Goal: Information Seeking & Learning: Find specific page/section

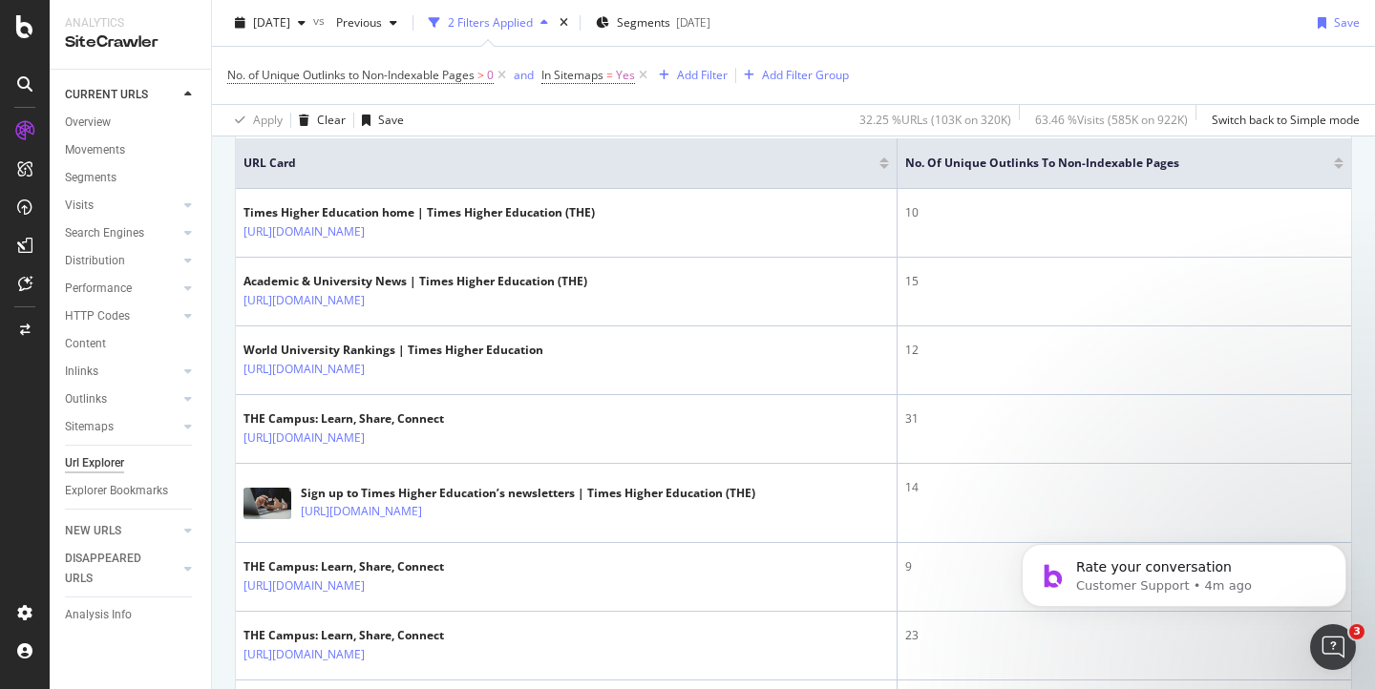
scroll to position [428, 0]
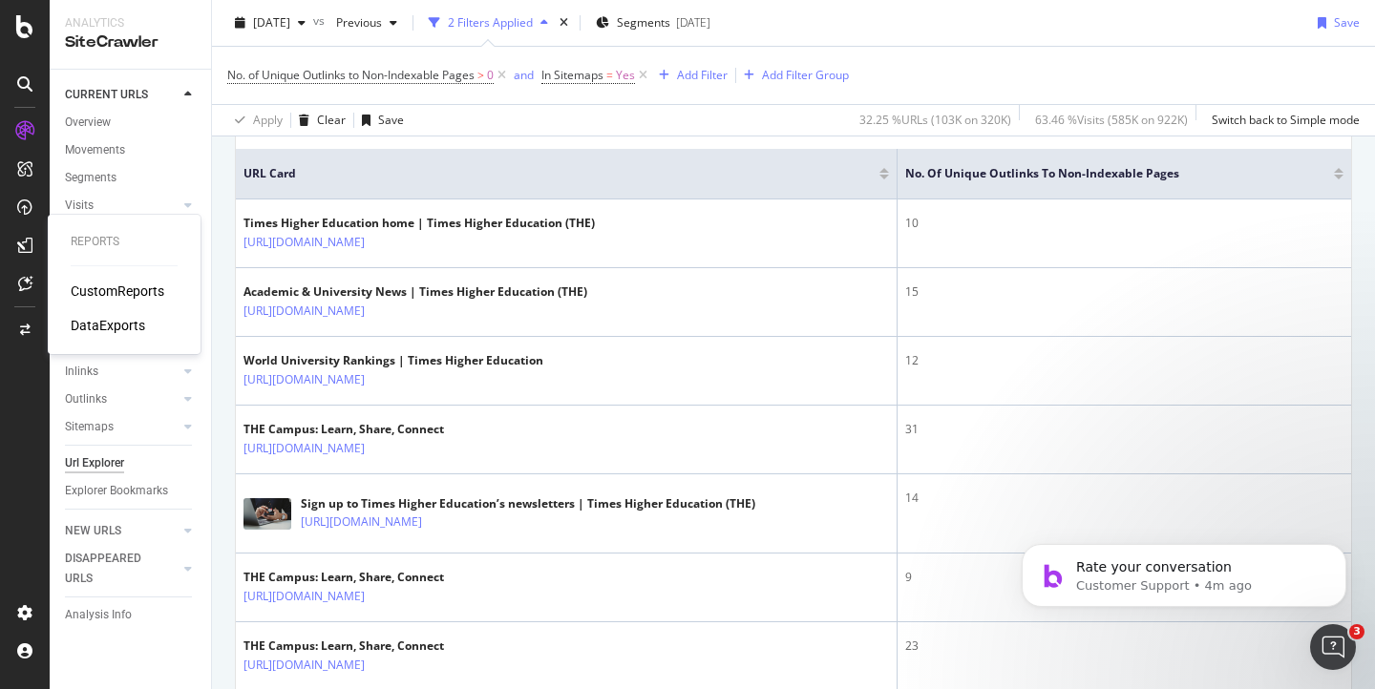
click at [77, 319] on div "DataExports" at bounding box center [108, 325] width 74 height 19
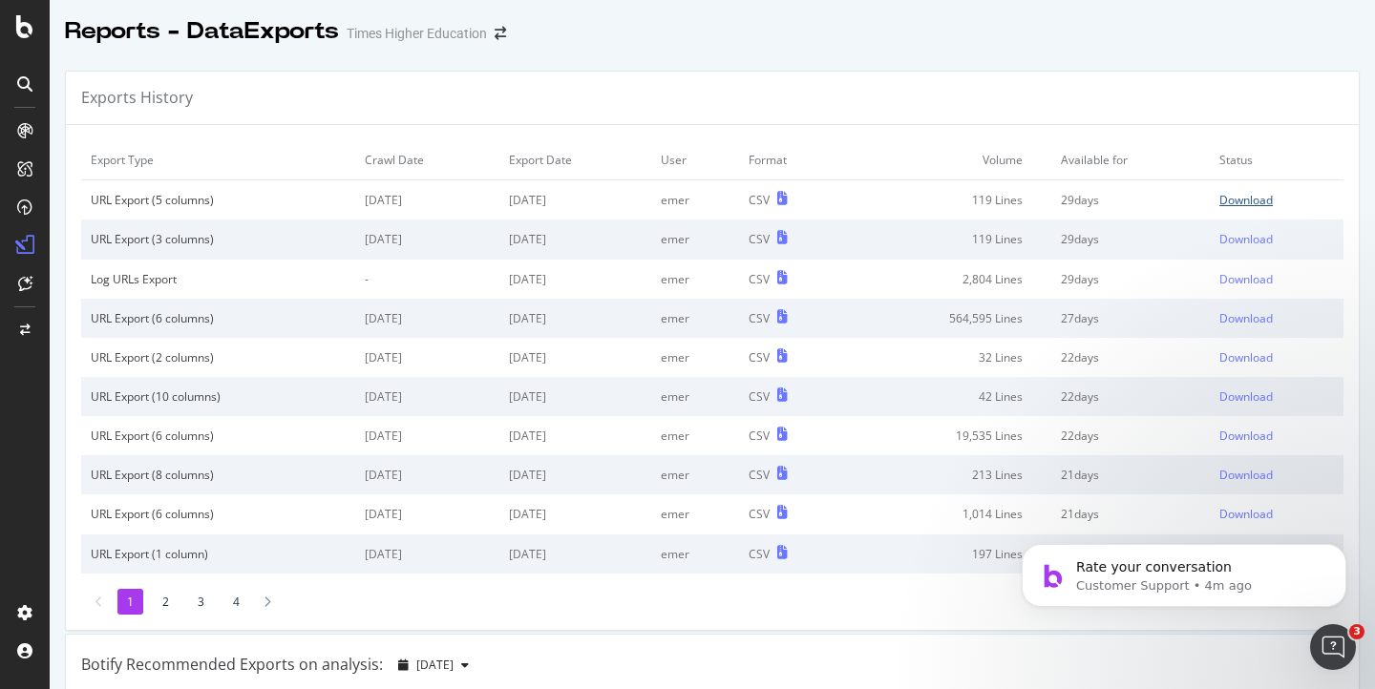
click at [1229, 204] on div "Download" at bounding box center [1245, 200] width 53 height 16
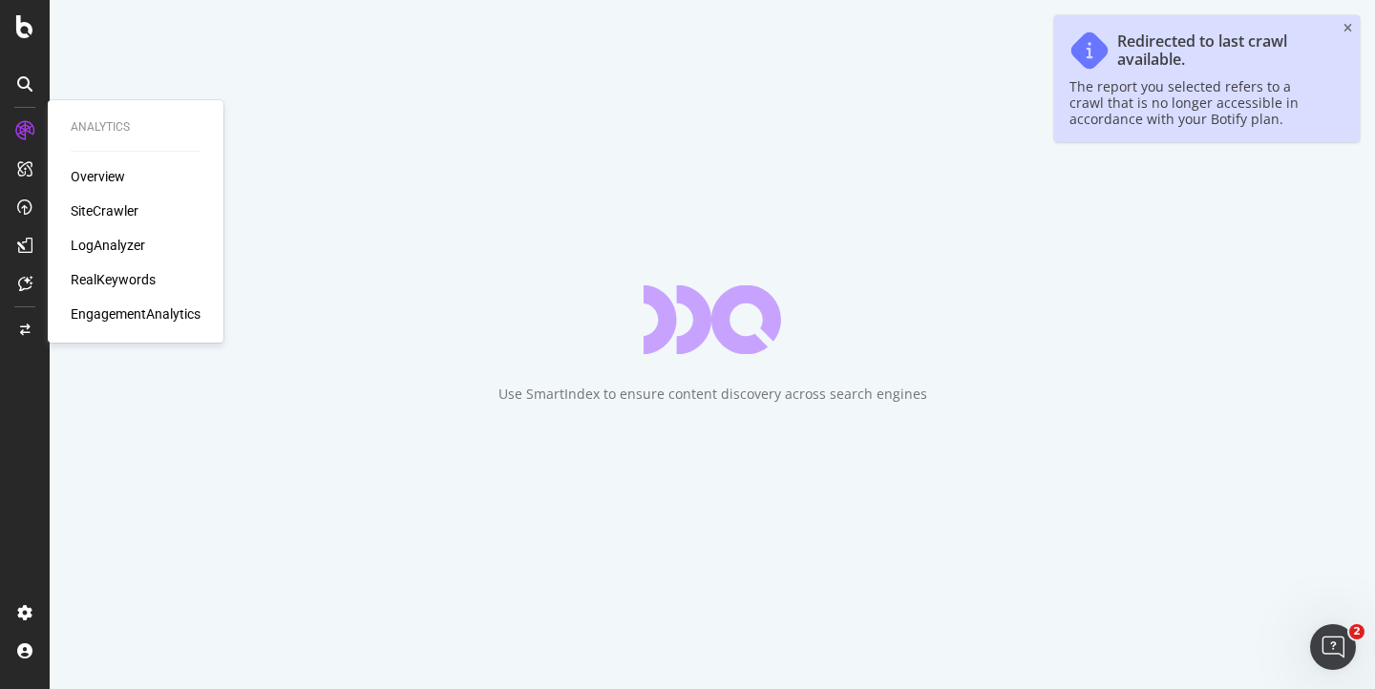
click at [90, 241] on div "LogAnalyzer" at bounding box center [108, 245] width 74 height 19
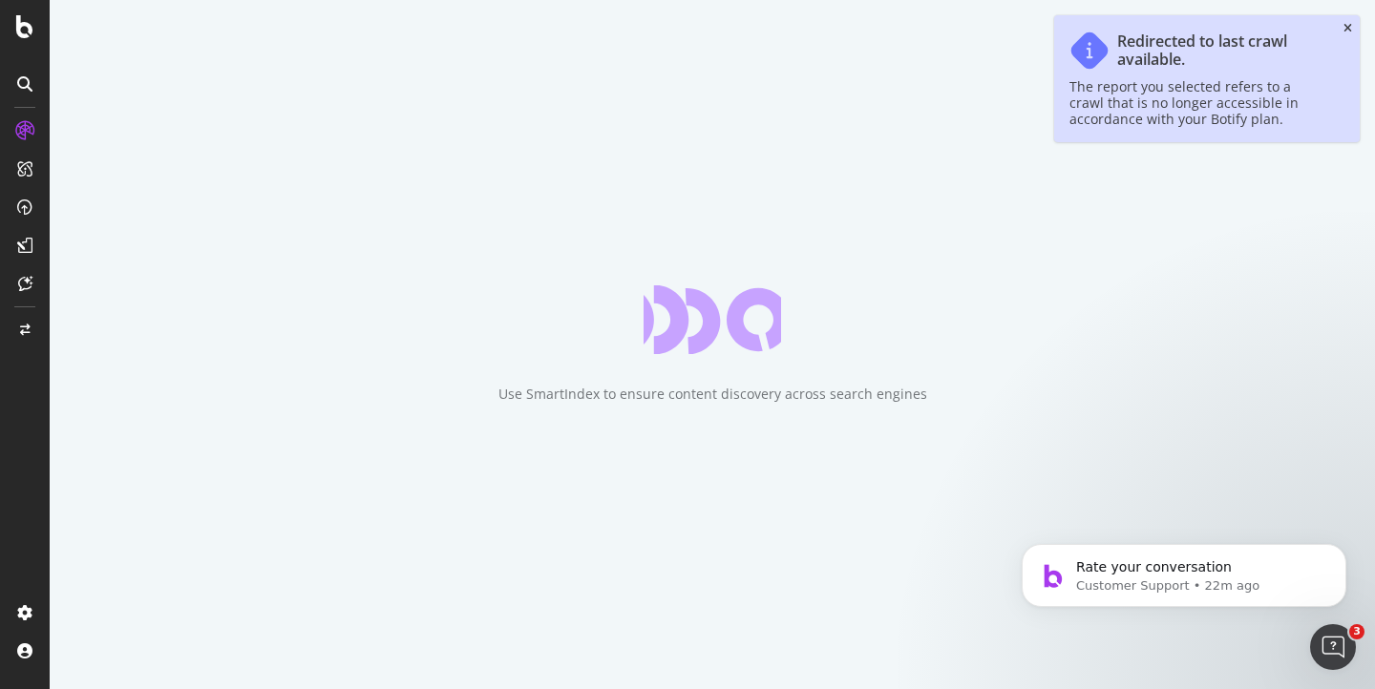
click at [1347, 29] on icon "close toast" at bounding box center [1347, 28] width 9 height 11
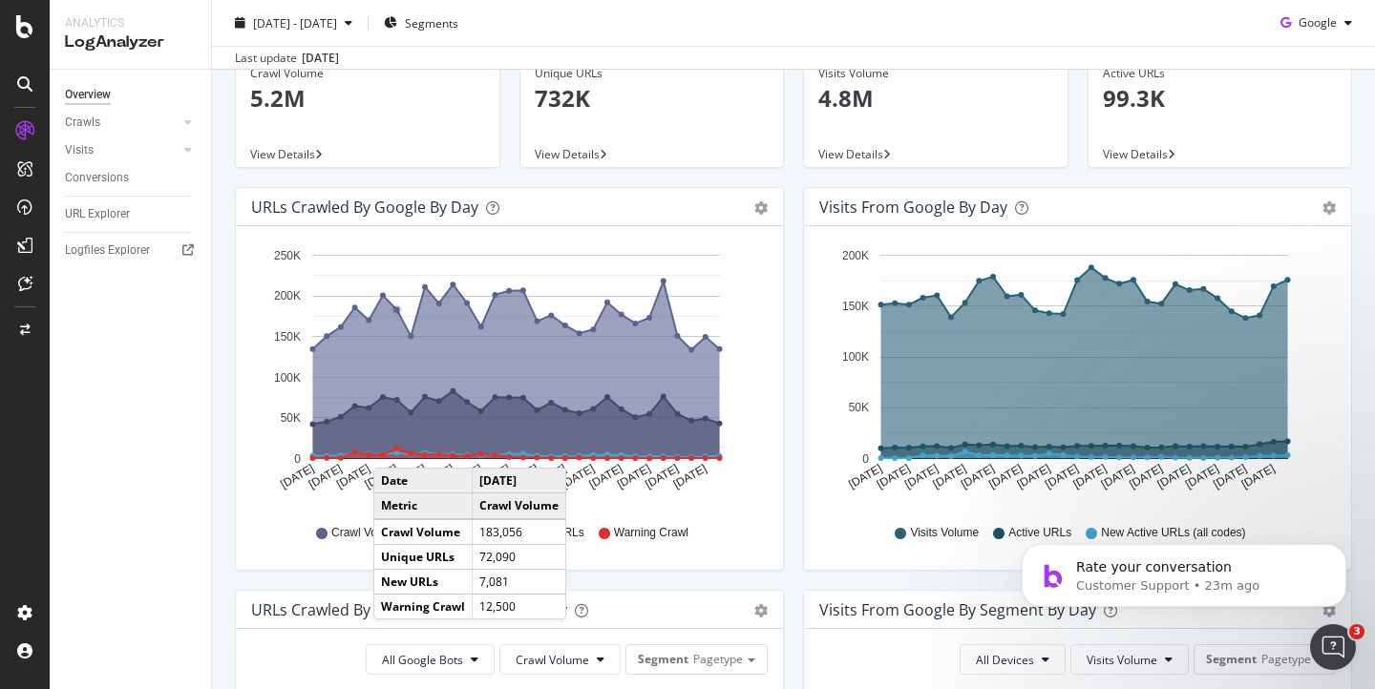
scroll to position [134, 0]
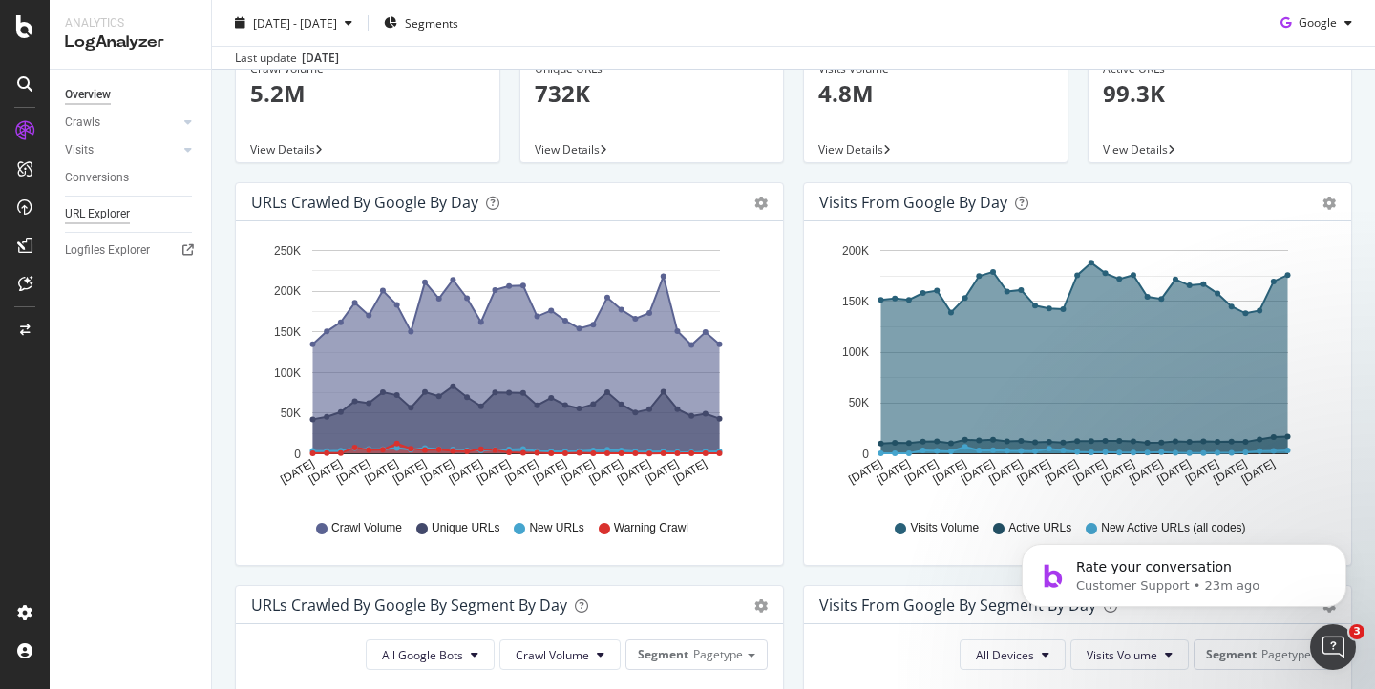
click at [93, 210] on div "URL Explorer" at bounding box center [97, 214] width 65 height 20
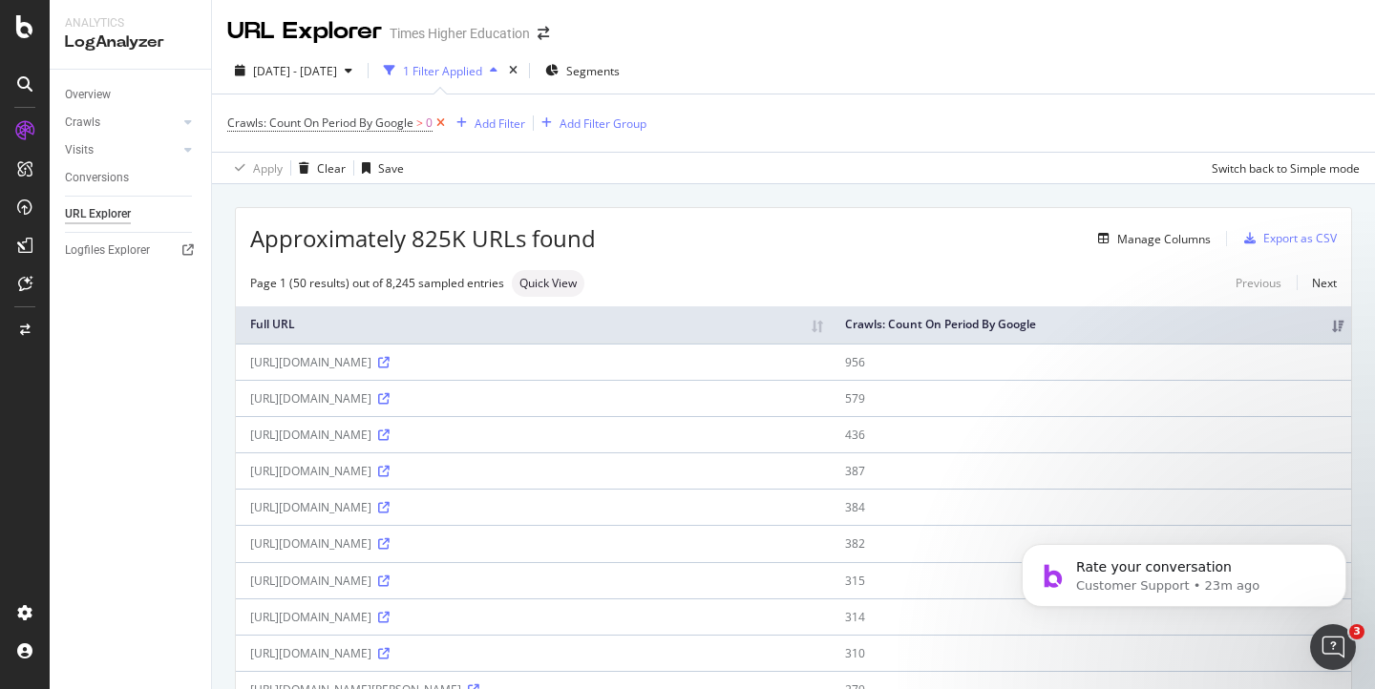
click at [440, 124] on icon at bounding box center [440, 123] width 16 height 19
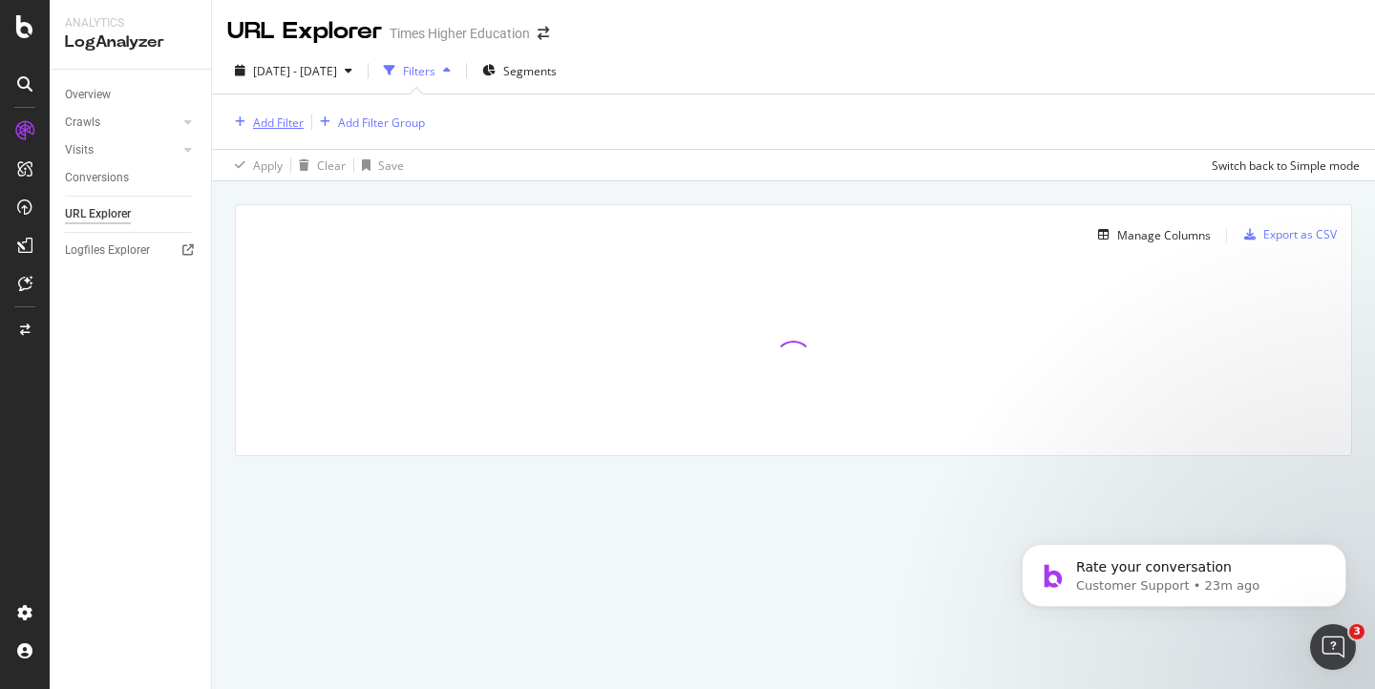
click at [283, 124] on div "Add Filter" at bounding box center [278, 123] width 51 height 16
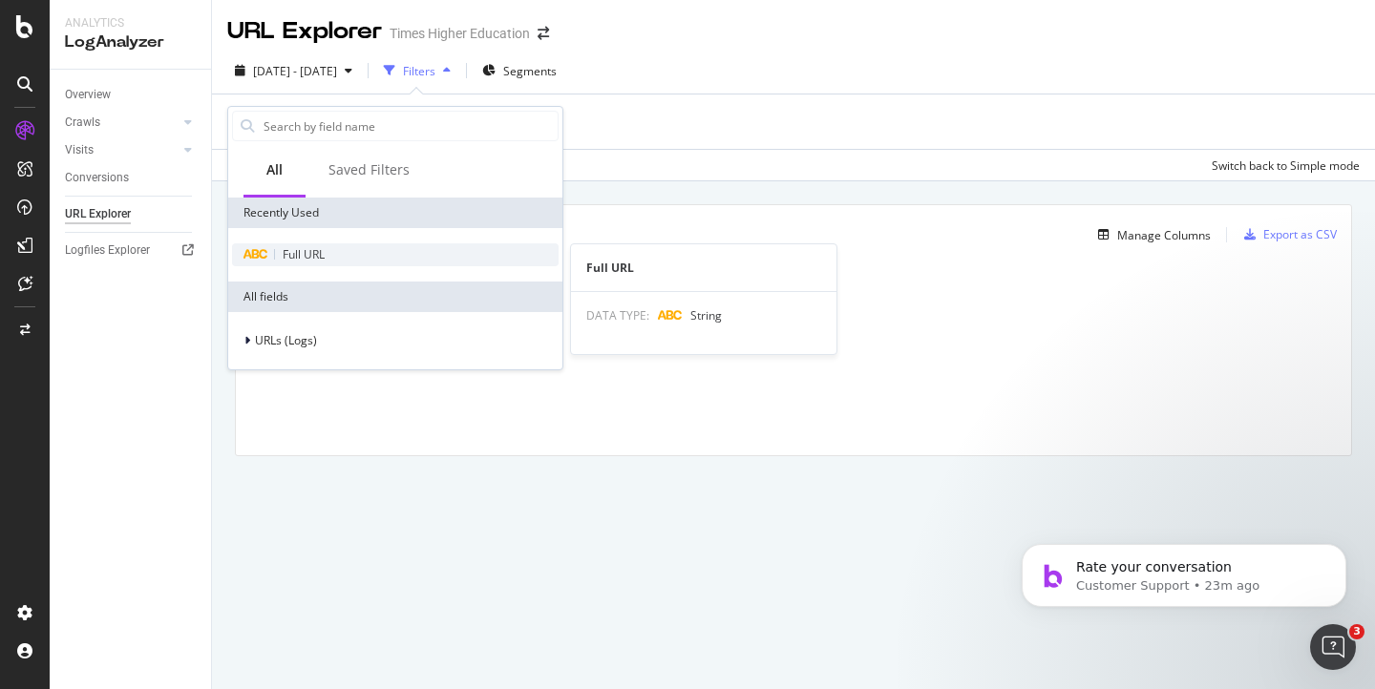
click at [286, 260] on span "Full URL" at bounding box center [304, 254] width 42 height 16
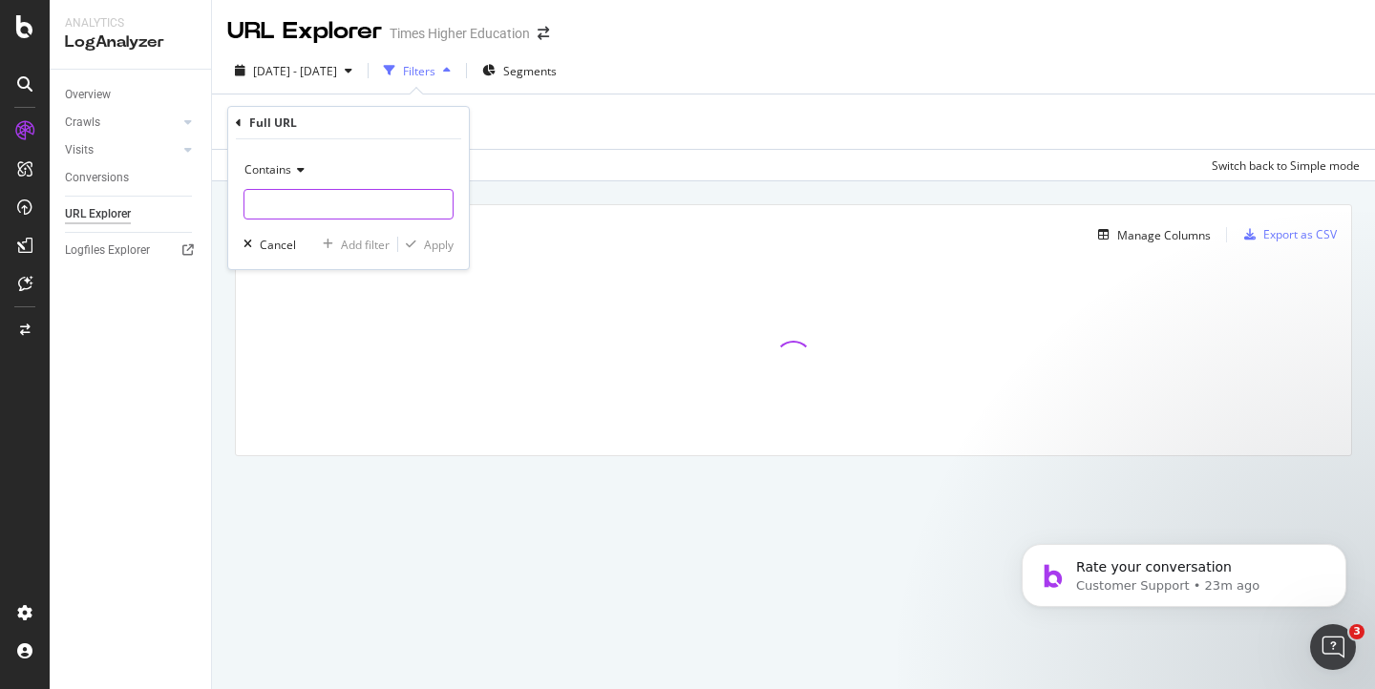
click at [283, 206] on input "text" at bounding box center [348, 204] width 208 height 31
paste input "https://www.timeshighereducation.com/sub-saharan-africa-university-rankings"
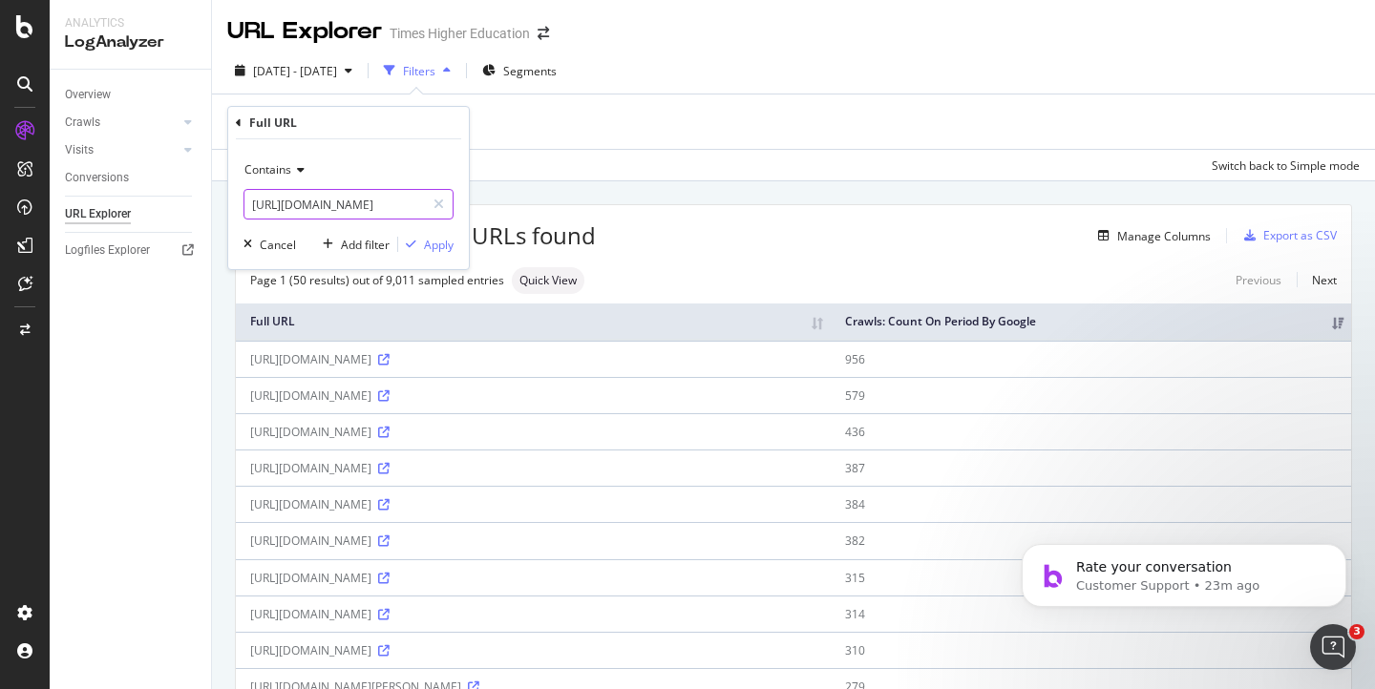
scroll to position [0, 255]
type input "https://www.timeshighereducation.com/sub-saharan-africa-university-rankings"
click at [436, 249] on div "Apply" at bounding box center [439, 245] width 30 height 16
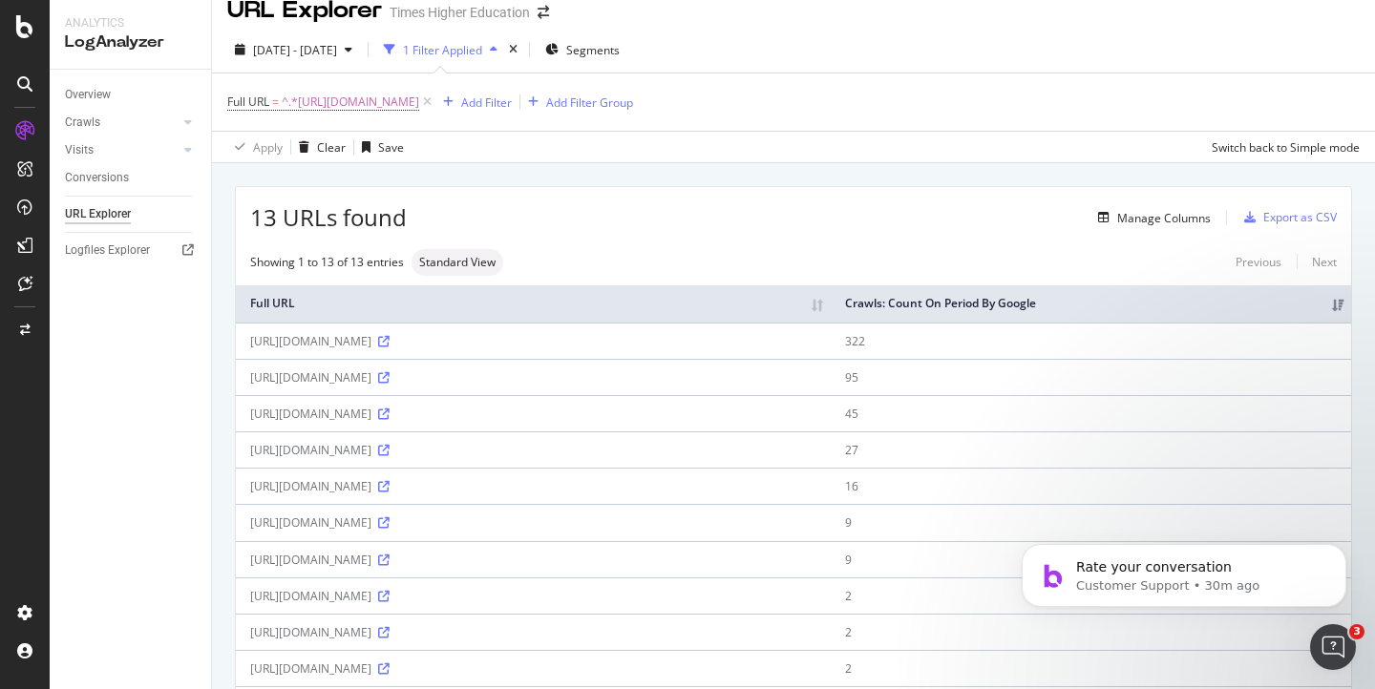
scroll to position [27, 0]
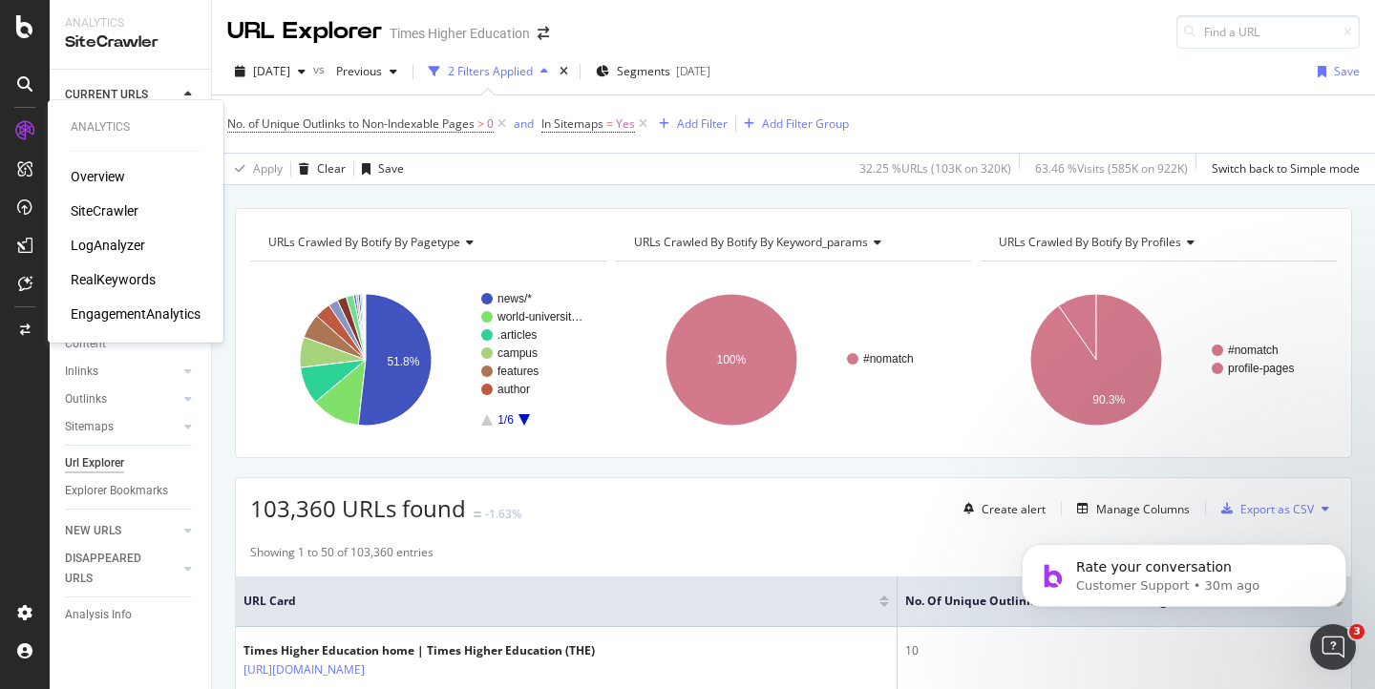
click at [100, 247] on div "LogAnalyzer" at bounding box center [108, 245] width 74 height 19
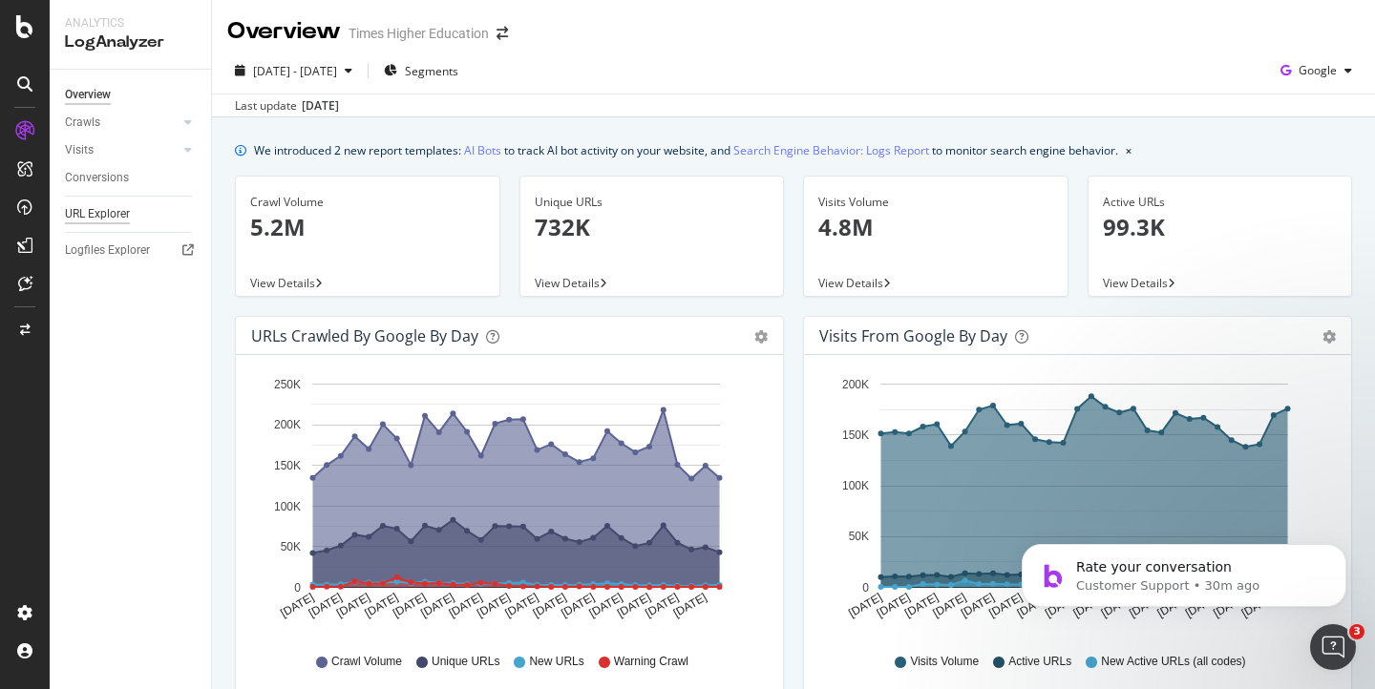
click at [105, 211] on div "URL Explorer" at bounding box center [97, 214] width 65 height 20
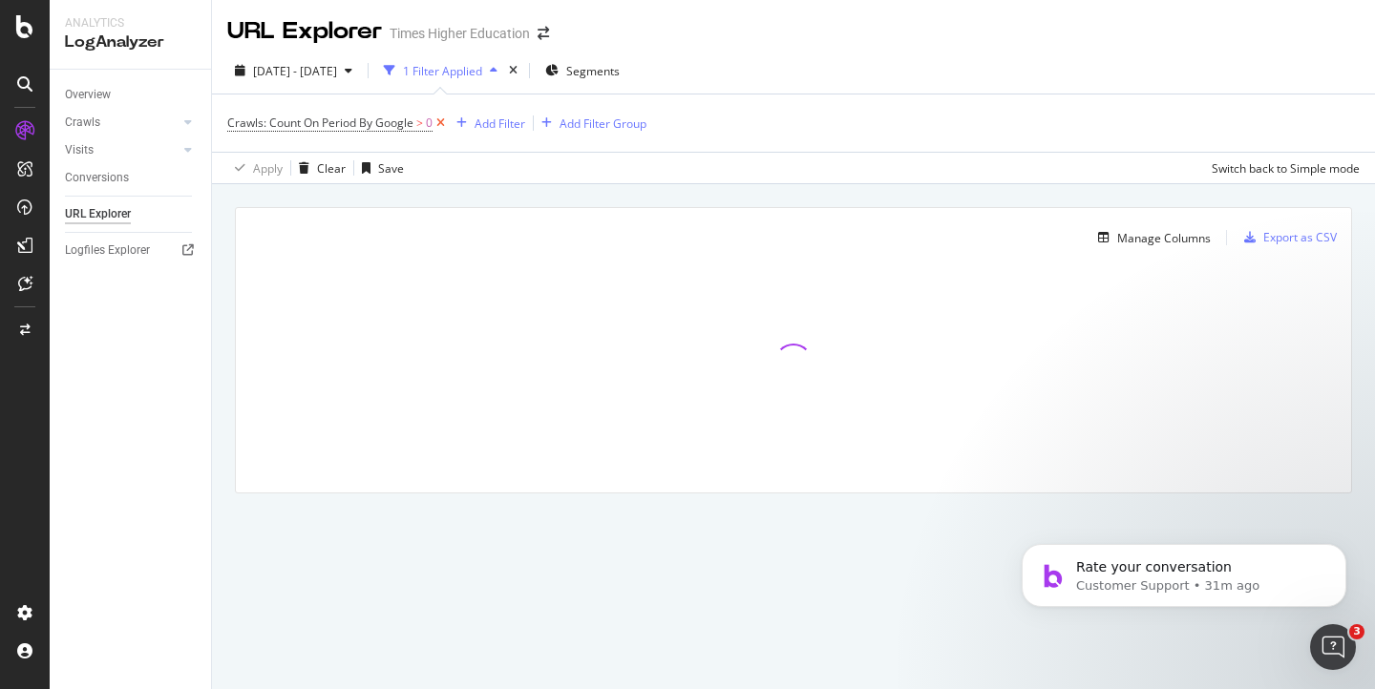
click at [439, 123] on icon at bounding box center [440, 123] width 16 height 19
click at [284, 120] on div "Add Filter" at bounding box center [278, 123] width 51 height 16
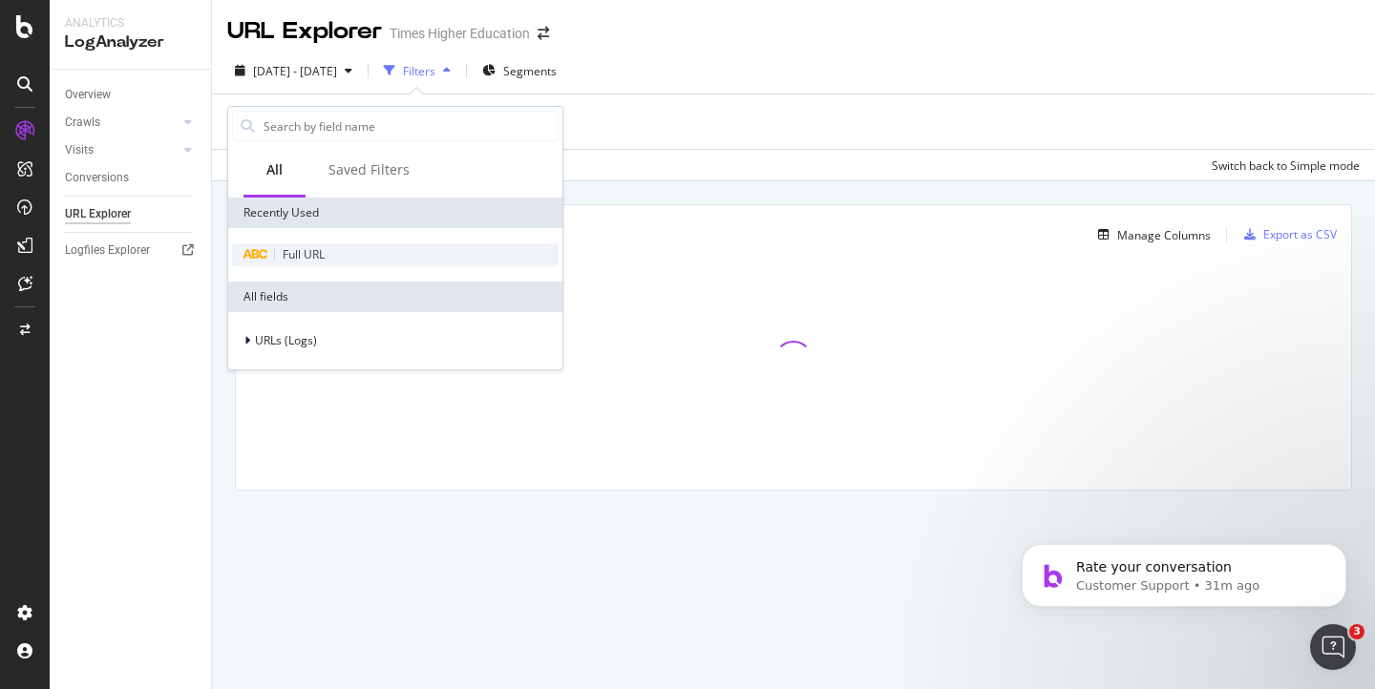
click at [291, 251] on span "Full URL" at bounding box center [304, 254] width 42 height 16
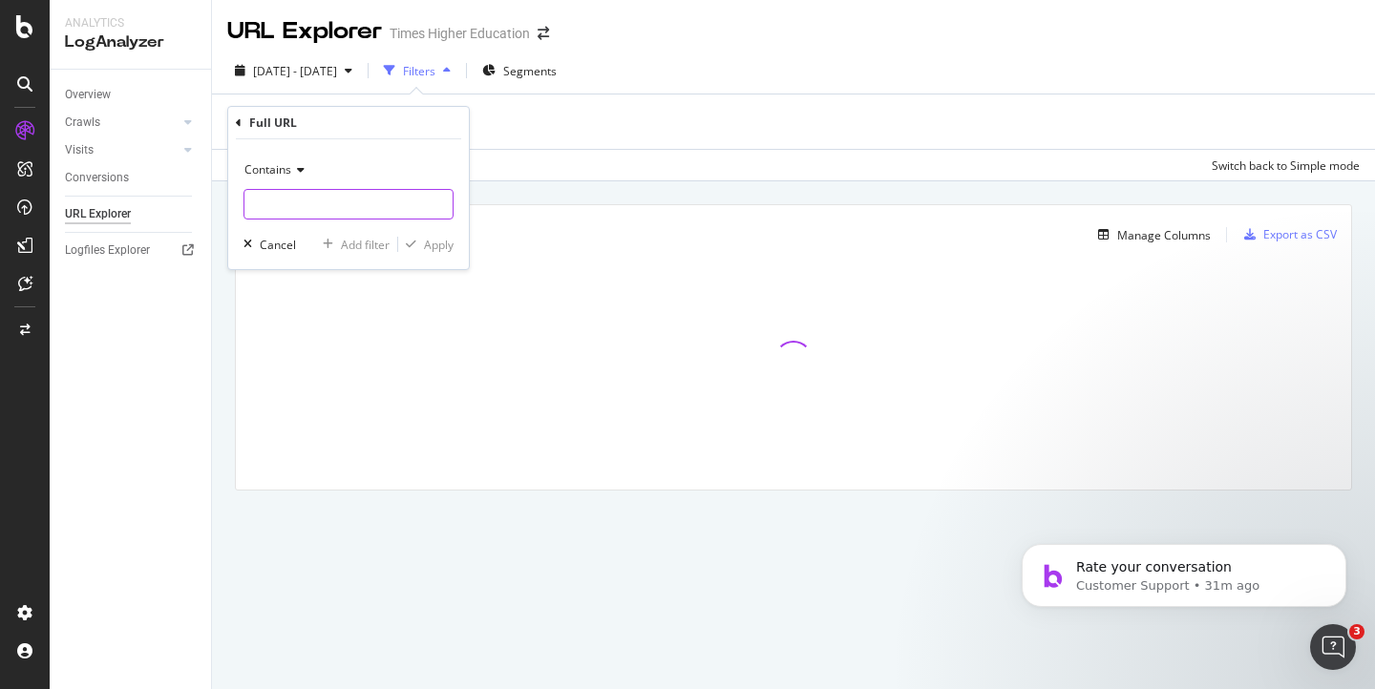
click at [268, 208] on input "text" at bounding box center [348, 204] width 208 height 31
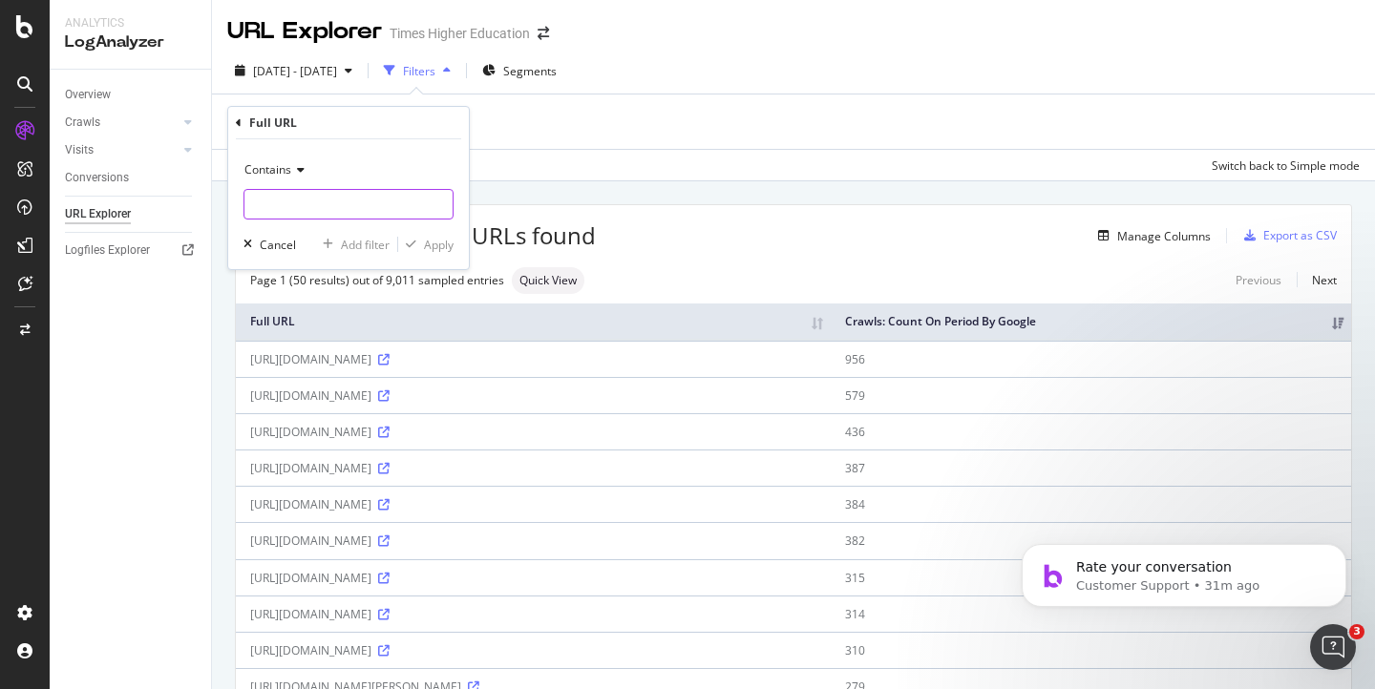
paste input "https://www.timeshighereducation.com/2023/sub-saharan-africa-university-rankings"
type input "https://www.timeshighereducation.com/2023/sub-saharan-africa-university-rankings"
click at [444, 245] on div "Apply" at bounding box center [439, 245] width 30 height 16
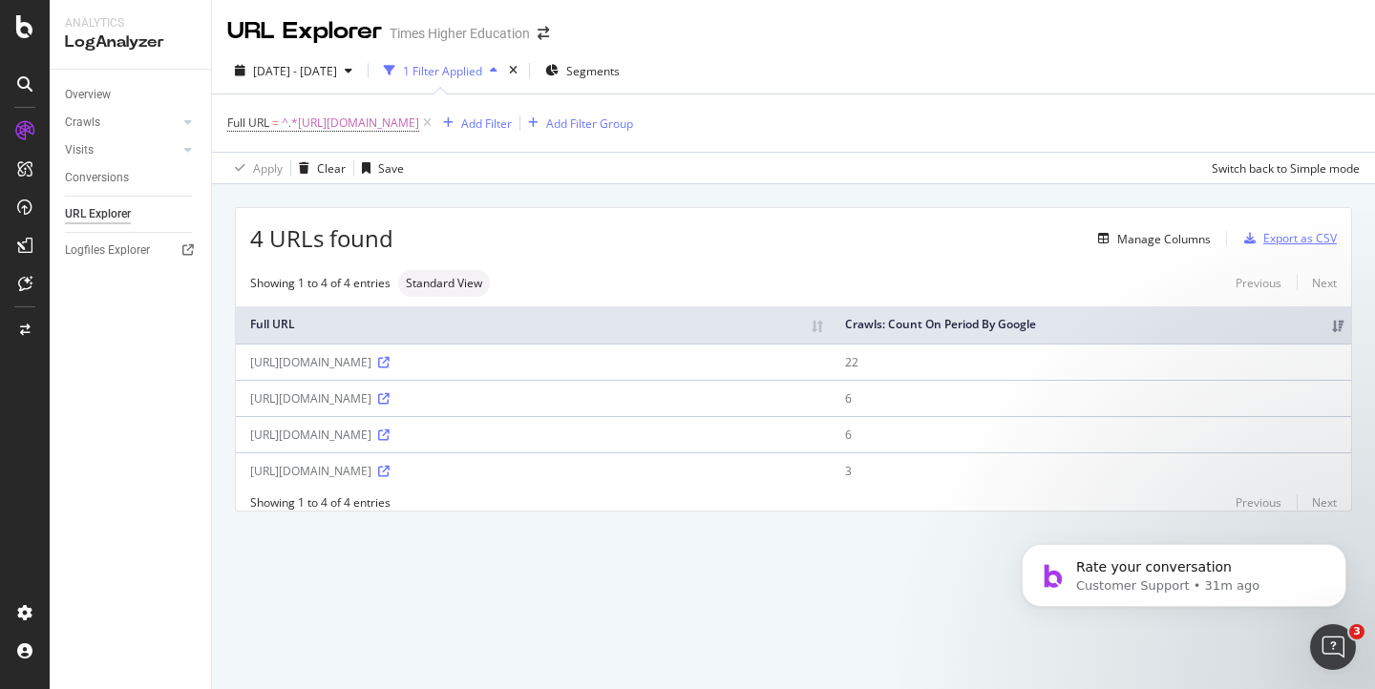
click at [1276, 239] on div "Export as CSV" at bounding box center [1299, 238] width 73 height 16
click at [1268, 240] on div "Export as CSV" at bounding box center [1299, 238] width 73 height 16
click at [1264, 241] on div "Export as CSV" at bounding box center [1299, 238] width 73 height 16
click at [1293, 241] on div "Export as CSV" at bounding box center [1299, 238] width 73 height 16
click at [389, 368] on icon at bounding box center [383, 362] width 11 height 11
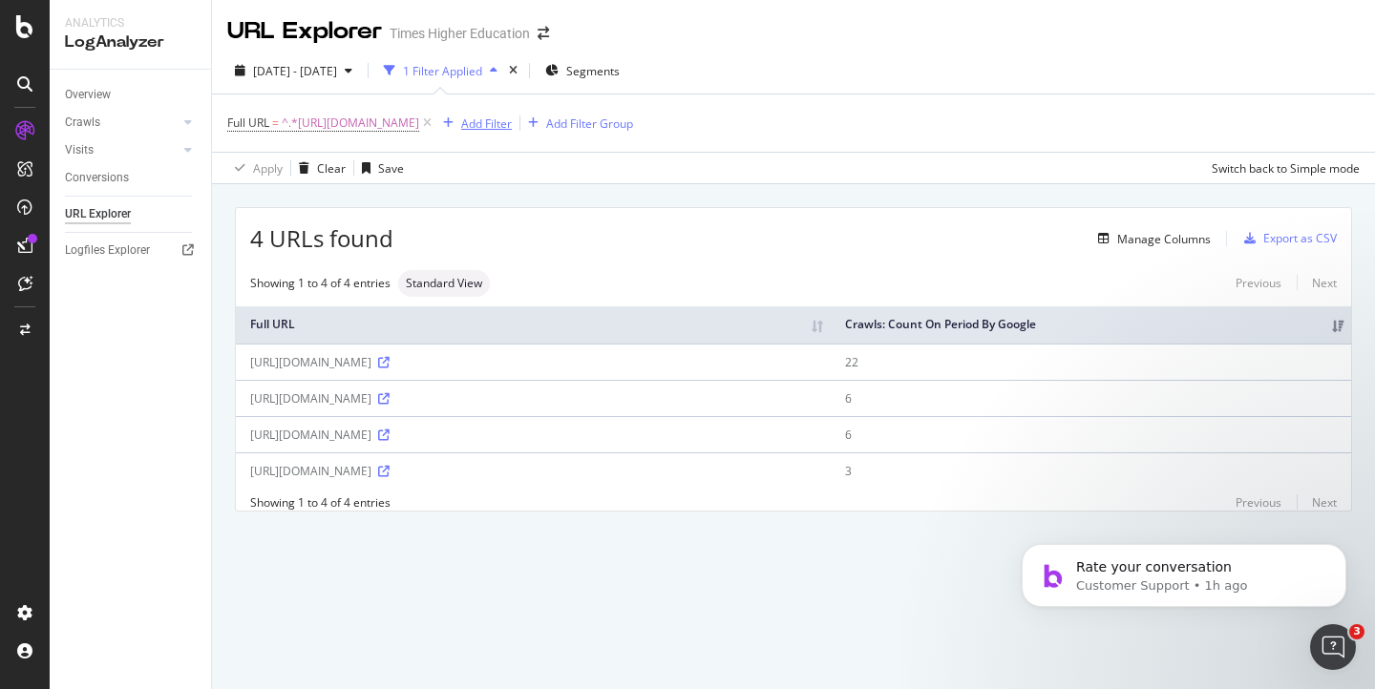
click at [512, 121] on div "Add Filter" at bounding box center [486, 123] width 51 height 16
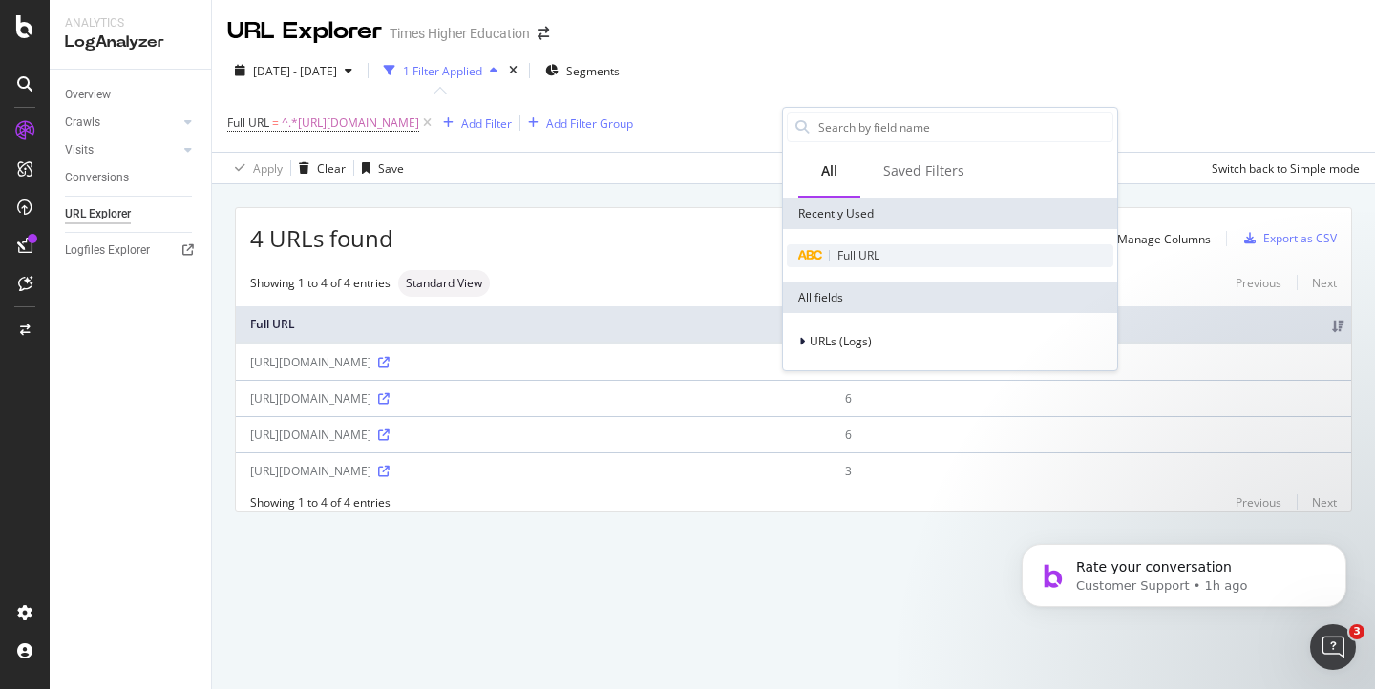
click at [843, 260] on span "Full URL" at bounding box center [858, 255] width 42 height 16
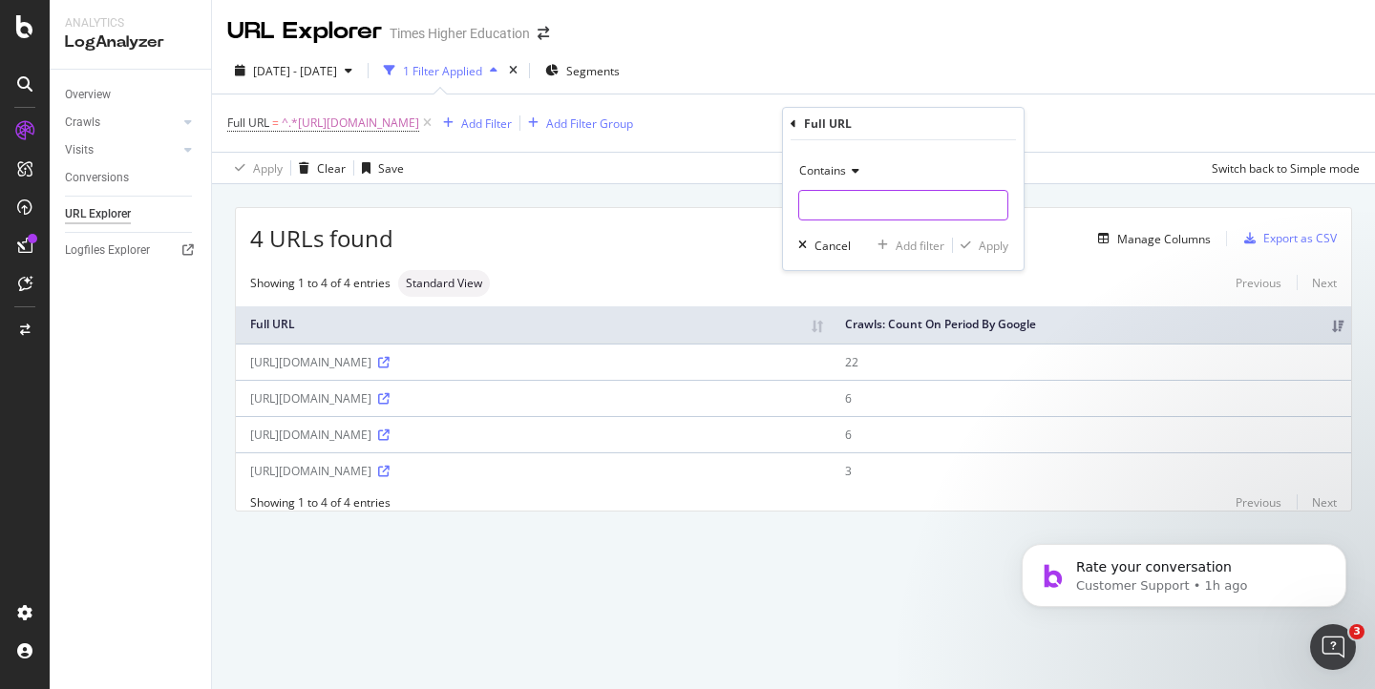
click at [829, 210] on input "text" at bounding box center [903, 205] width 208 height 31
click at [826, 206] on input "text" at bounding box center [903, 205] width 208 height 31
type input "sub-saharan-africa"
click at [995, 246] on div "Apply" at bounding box center [993, 246] width 30 height 16
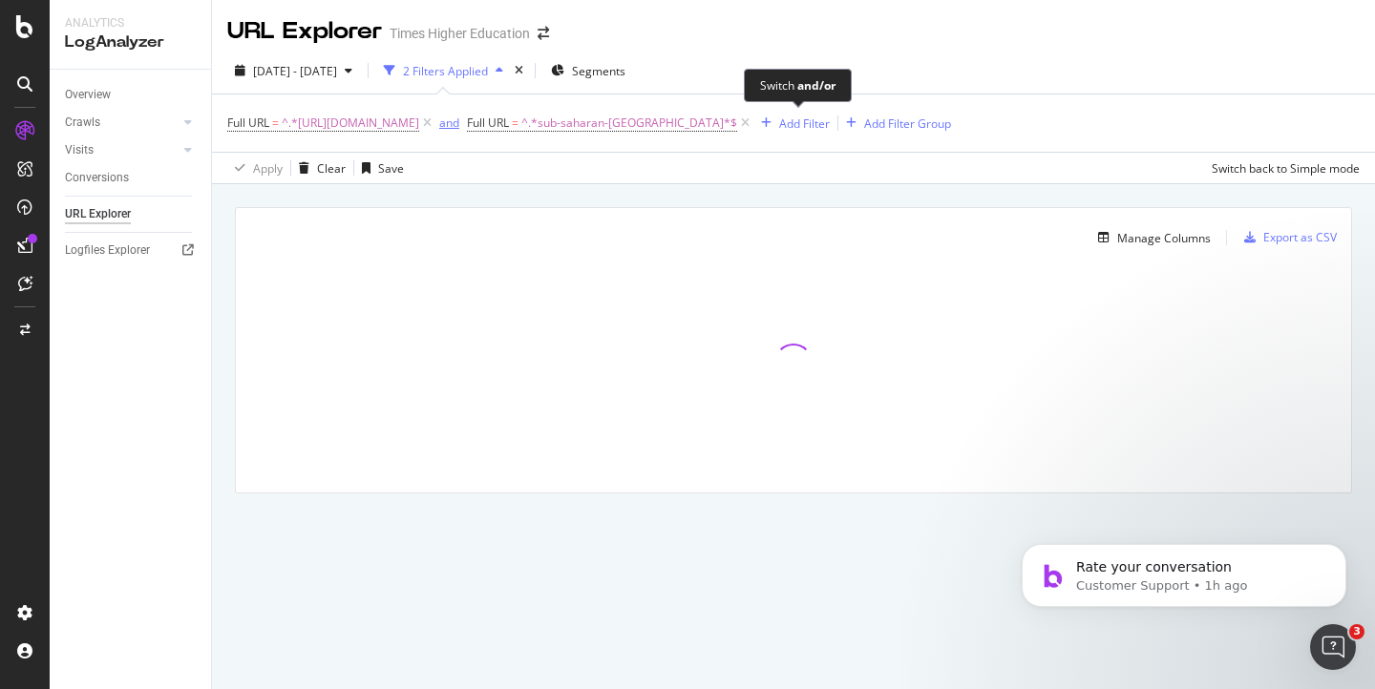
click at [459, 127] on div "and" at bounding box center [449, 123] width 20 height 16
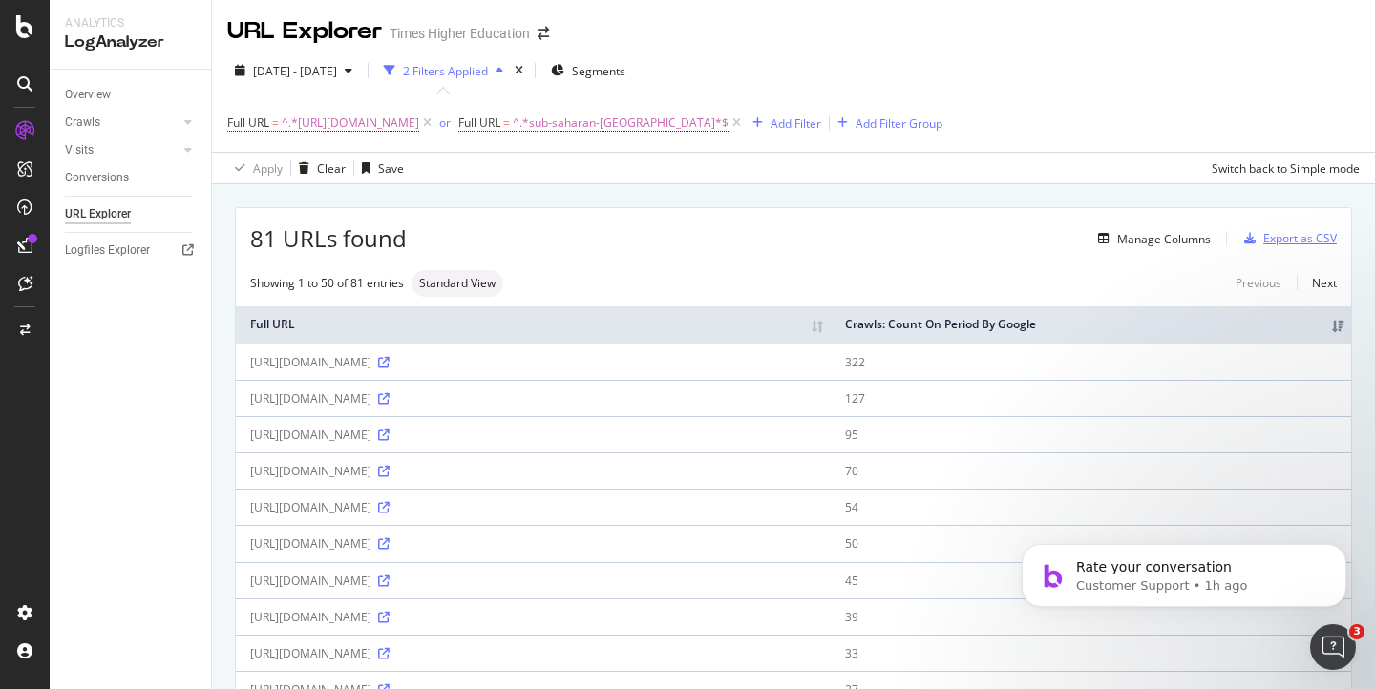
click at [1263, 238] on div "Export as CSV" at bounding box center [1299, 238] width 73 height 16
click at [1268, 240] on div "Export as CSV" at bounding box center [1299, 238] width 73 height 16
click at [1263, 241] on div "Export as CSV" at bounding box center [1299, 238] width 73 height 16
click at [389, 587] on icon at bounding box center [383, 581] width 11 height 11
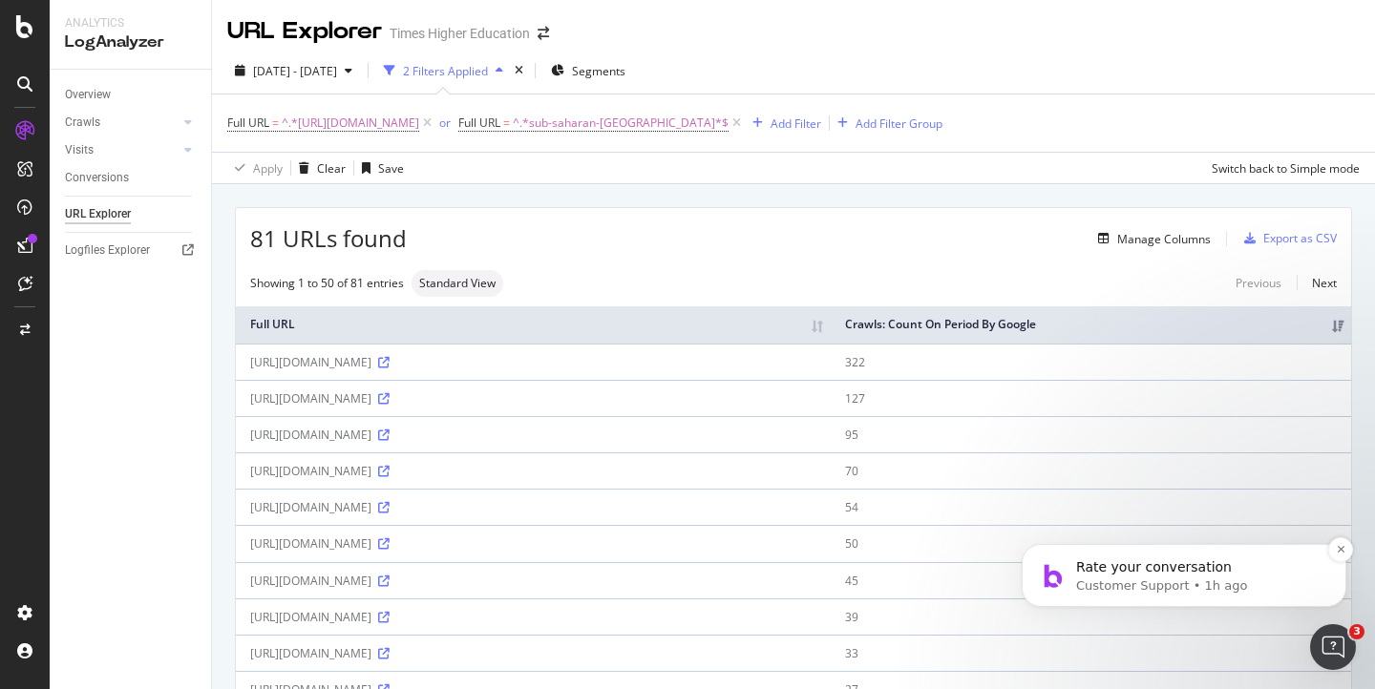
click at [1160, 575] on span "Rate your conversation" at bounding box center [1154, 566] width 156 height 15
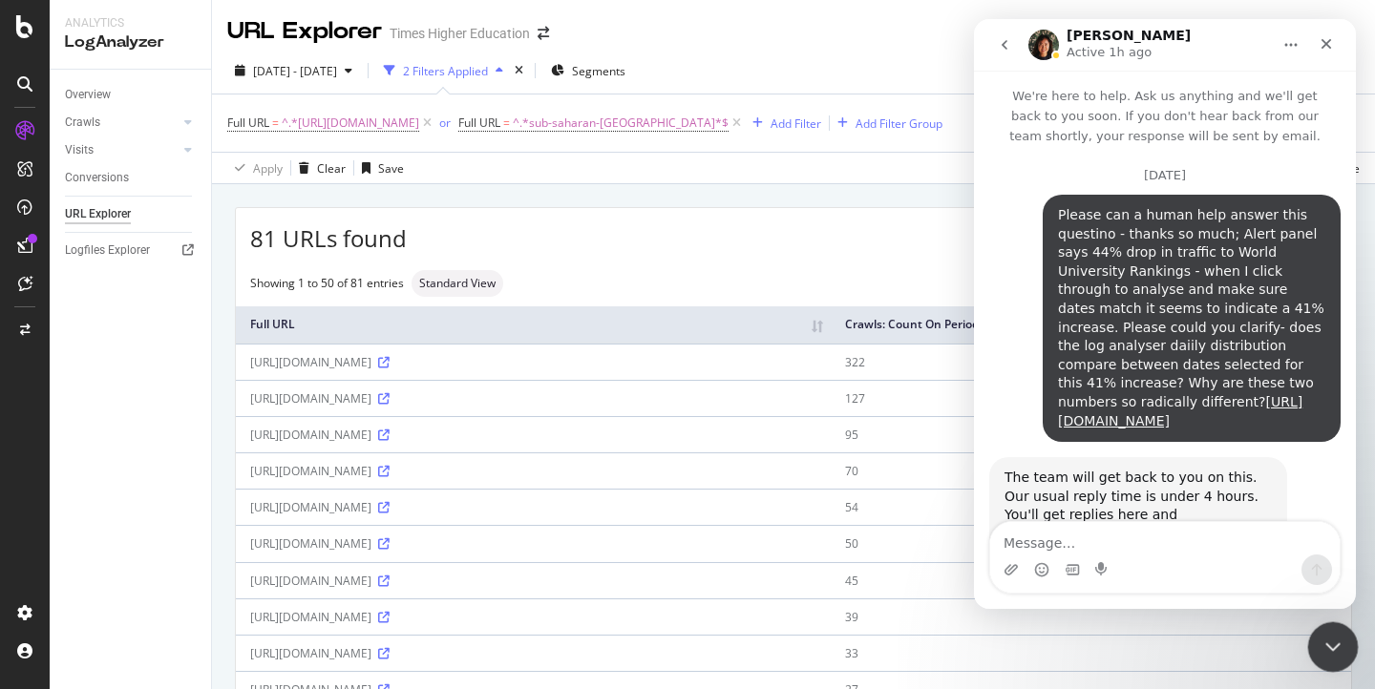
click at [1334, 654] on icon "Close Intercom Messenger" at bounding box center [1329, 644] width 23 height 23
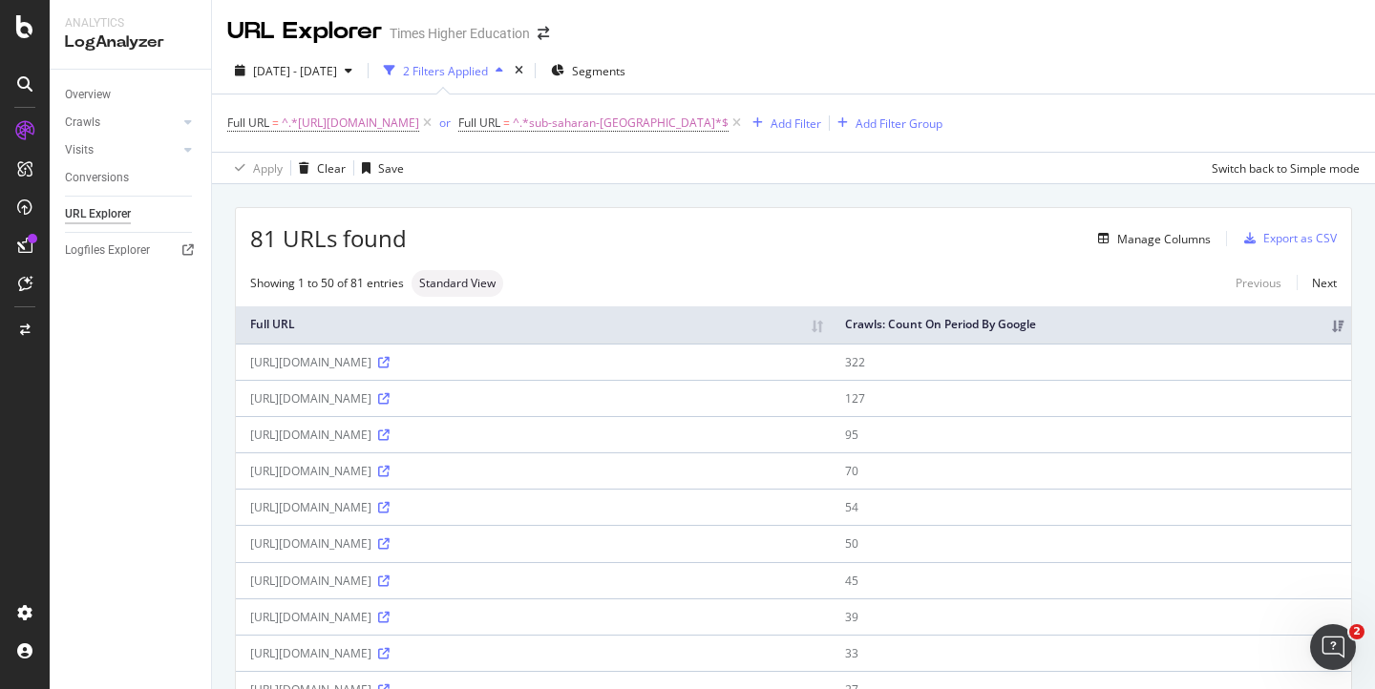
scroll to position [1071, 0]
click at [625, 75] on span "Segments" at bounding box center [598, 71] width 53 height 16
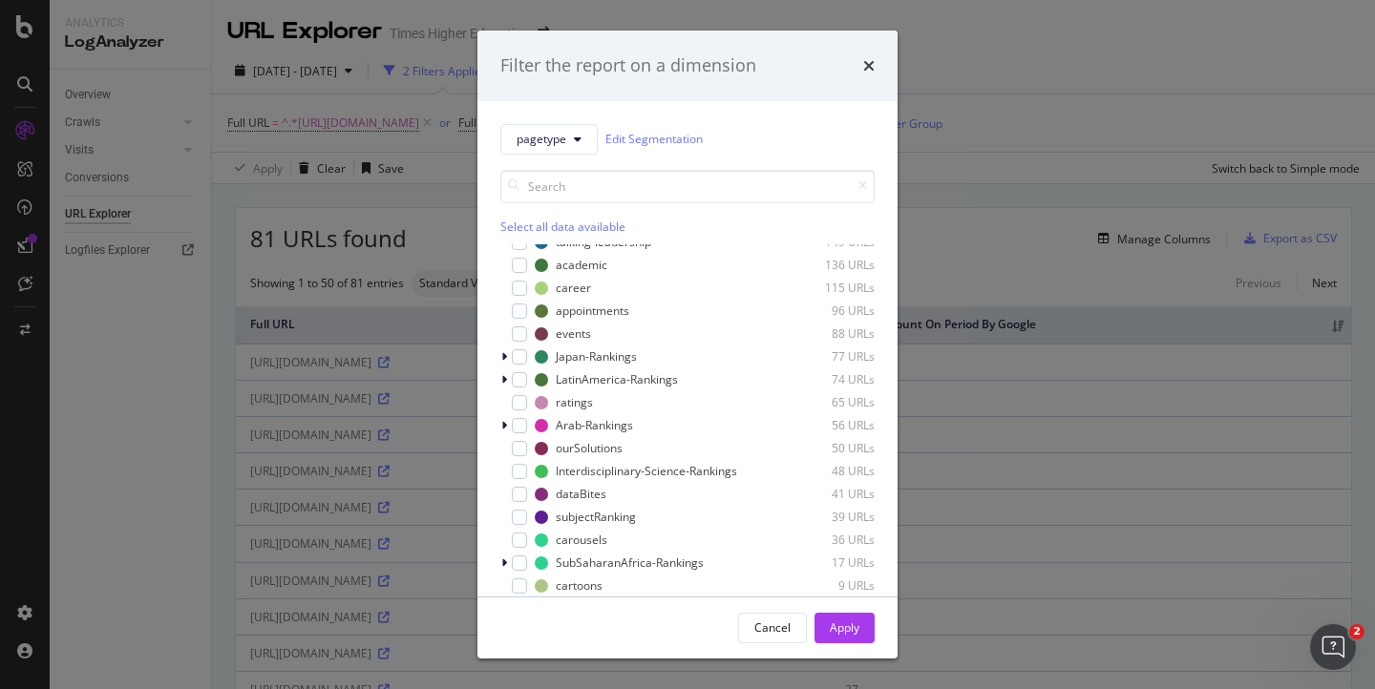
scroll to position [22, 0]
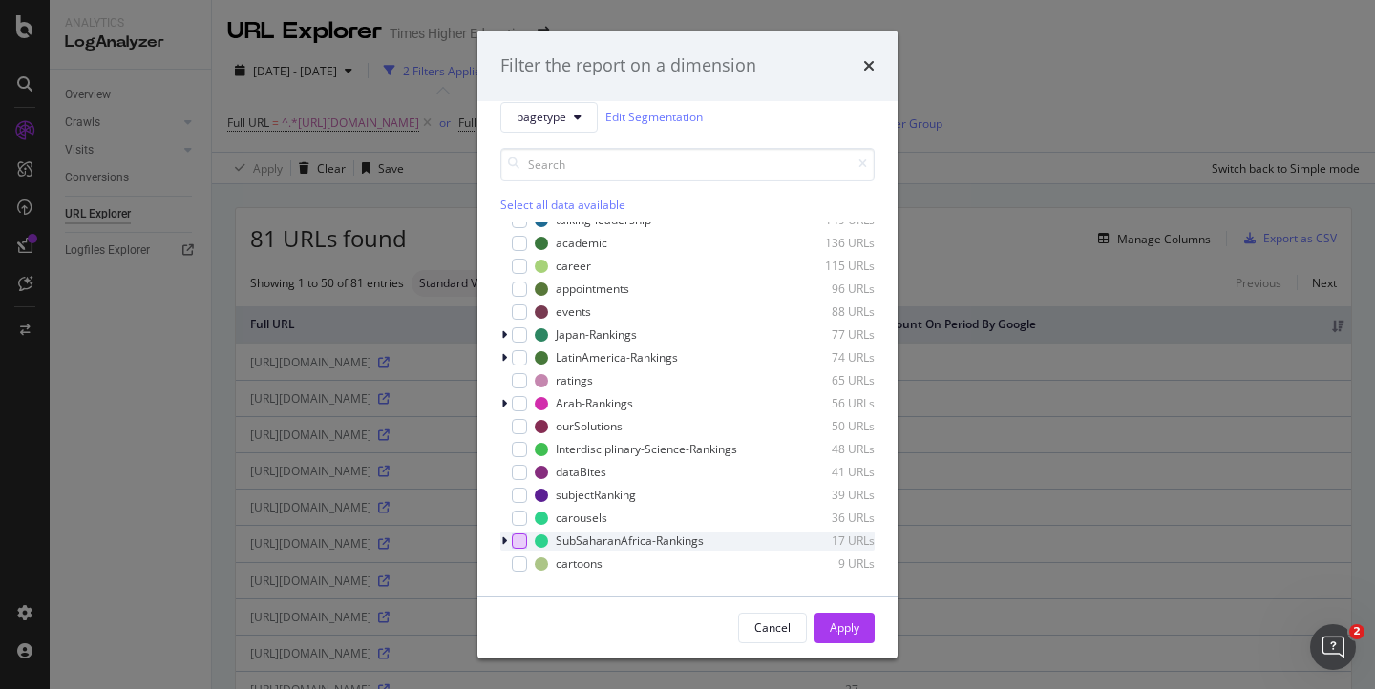
click at [517, 538] on div "modal" at bounding box center [519, 541] width 15 height 15
click at [839, 625] on div "Apply" at bounding box center [844, 627] width 30 height 16
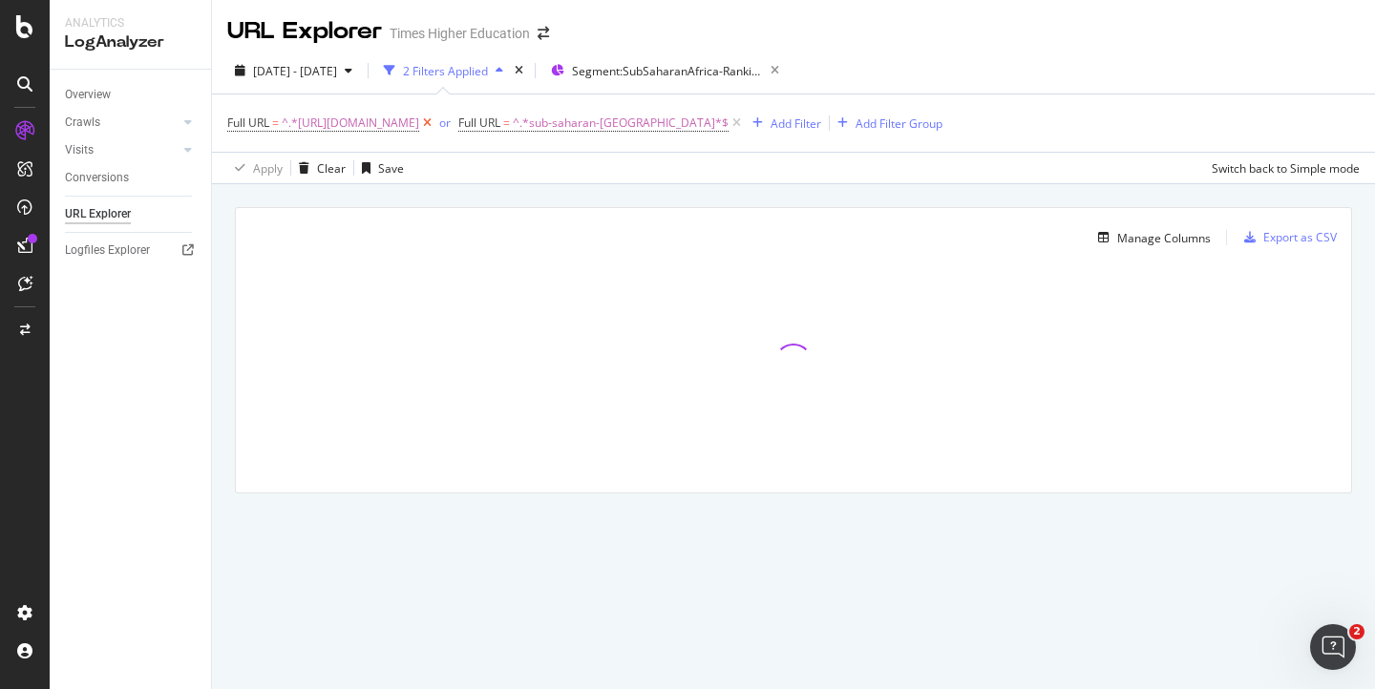
click at [435, 123] on icon at bounding box center [427, 123] width 16 height 19
click at [497, 120] on icon at bounding box center [505, 123] width 16 height 19
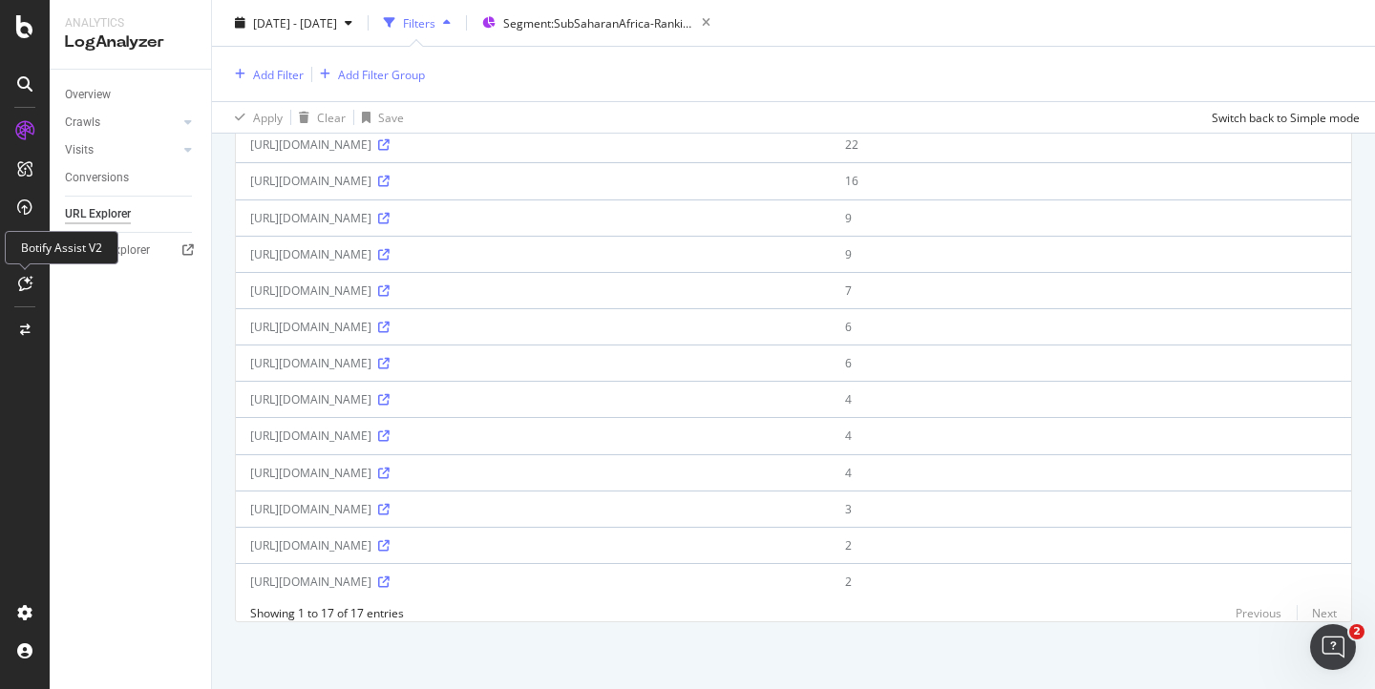
scroll to position [424, 0]
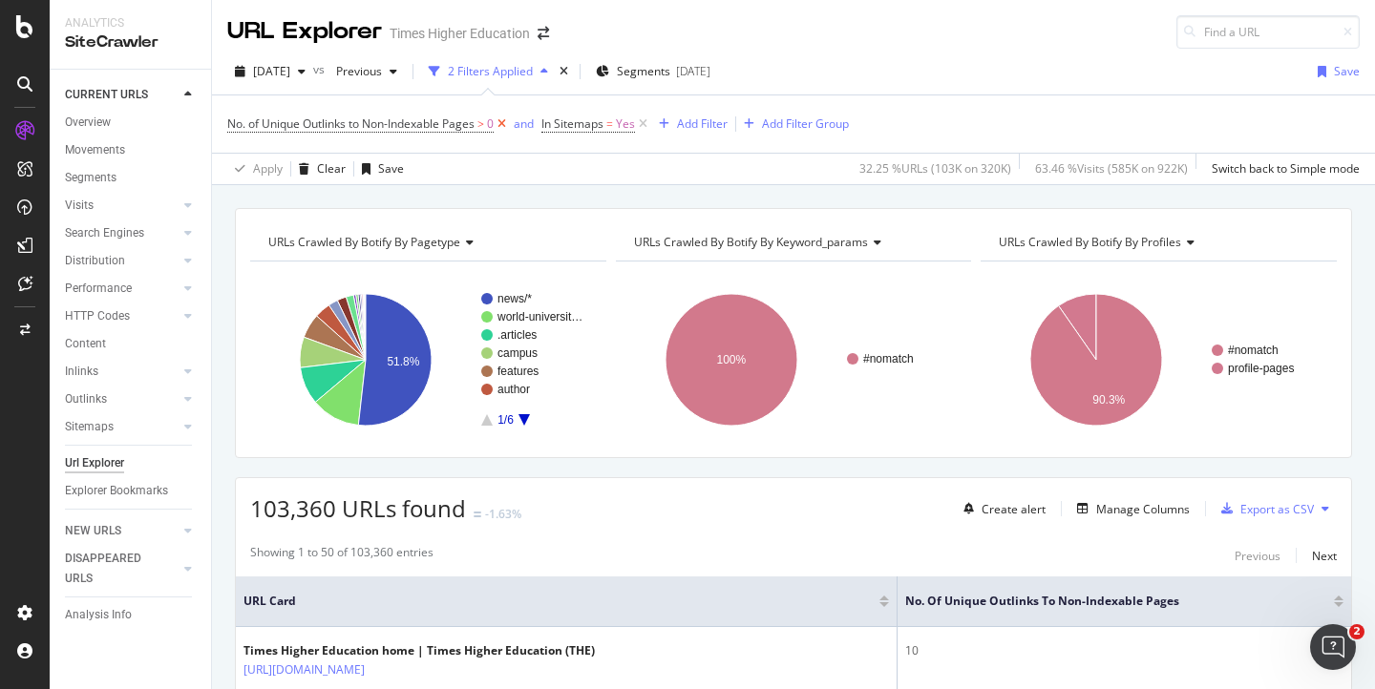
click at [504, 122] on icon at bounding box center [501, 124] width 16 height 19
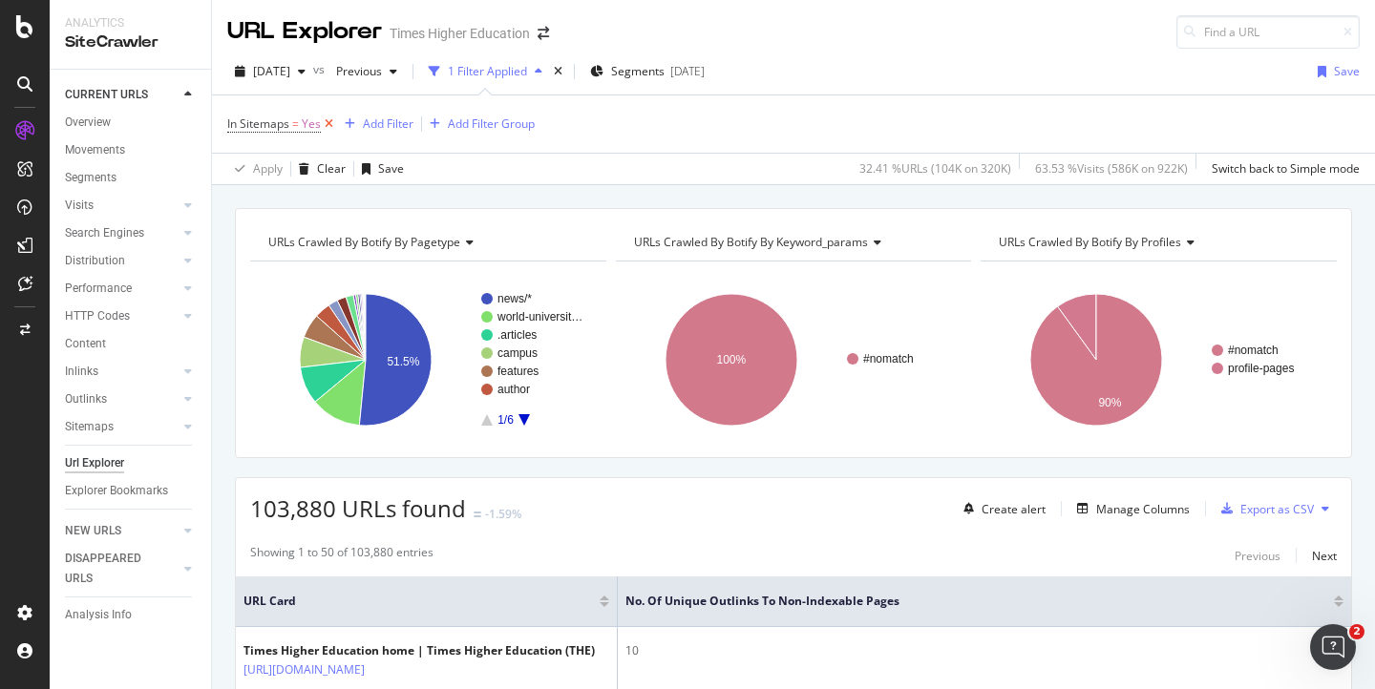
click at [331, 124] on icon at bounding box center [329, 124] width 16 height 19
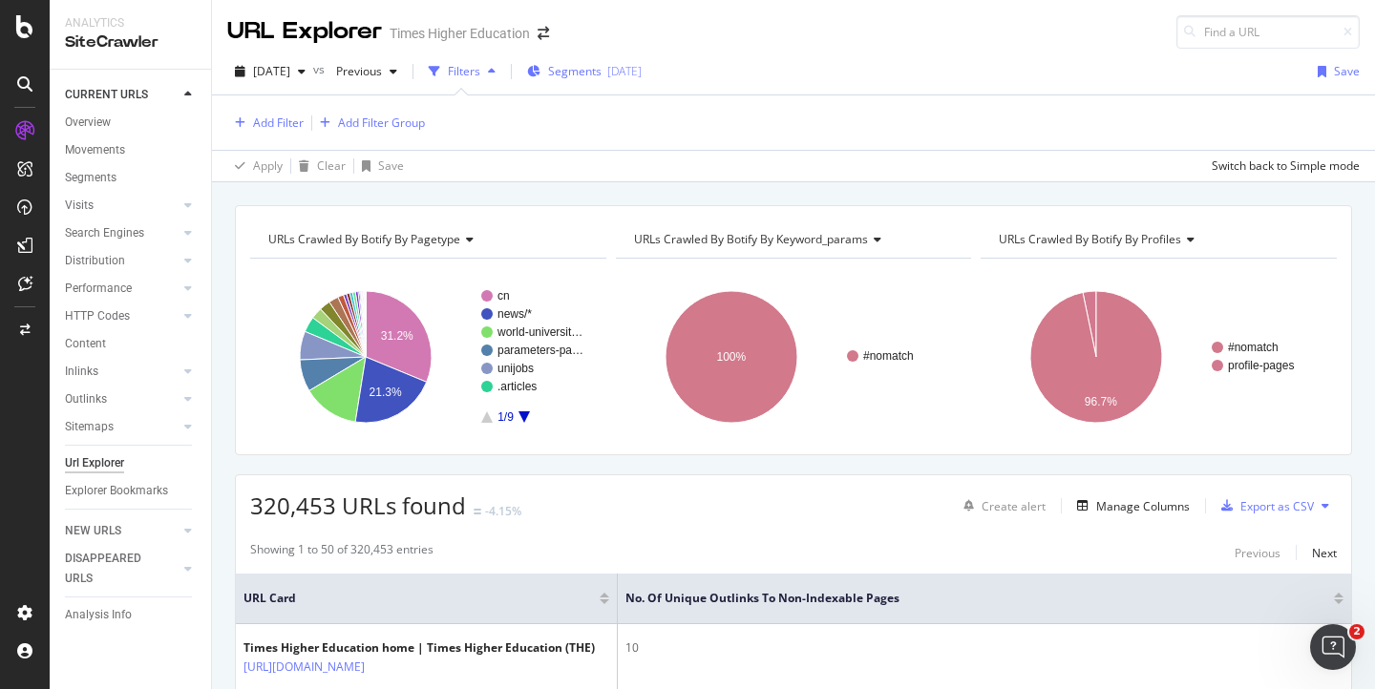
click at [601, 74] on span "Segments" at bounding box center [574, 71] width 53 height 16
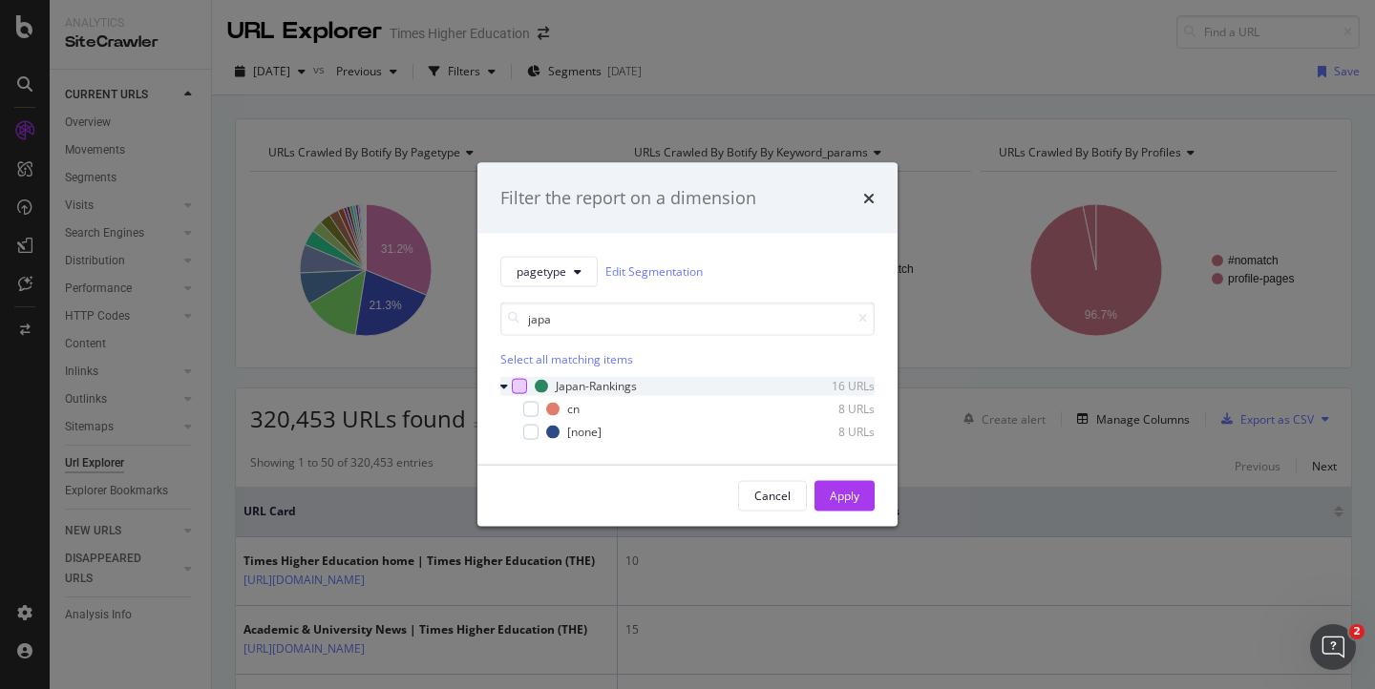
type input "japa"
click at [516, 383] on div "modal" at bounding box center [519, 385] width 15 height 15
click at [531, 409] on icon "modal" at bounding box center [531, 409] width 9 height 10
click at [848, 500] on div "Apply" at bounding box center [844, 496] width 30 height 16
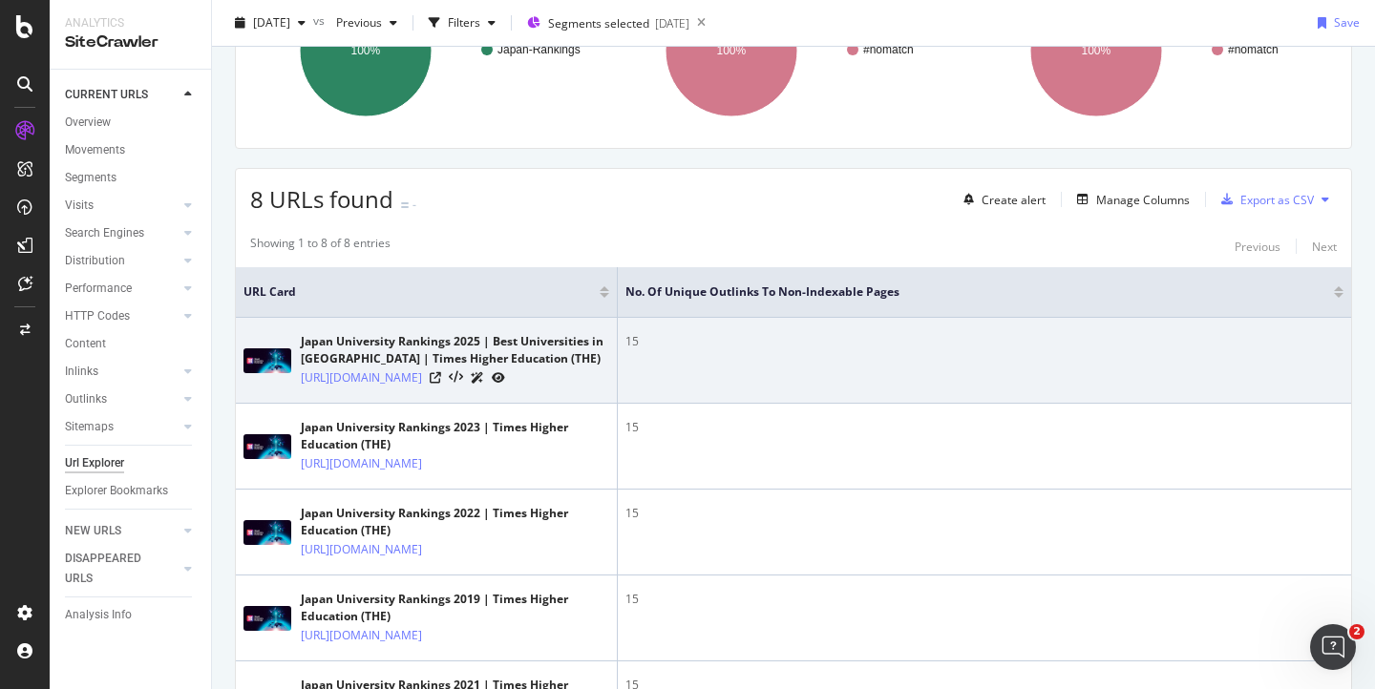
scroll to position [143, 0]
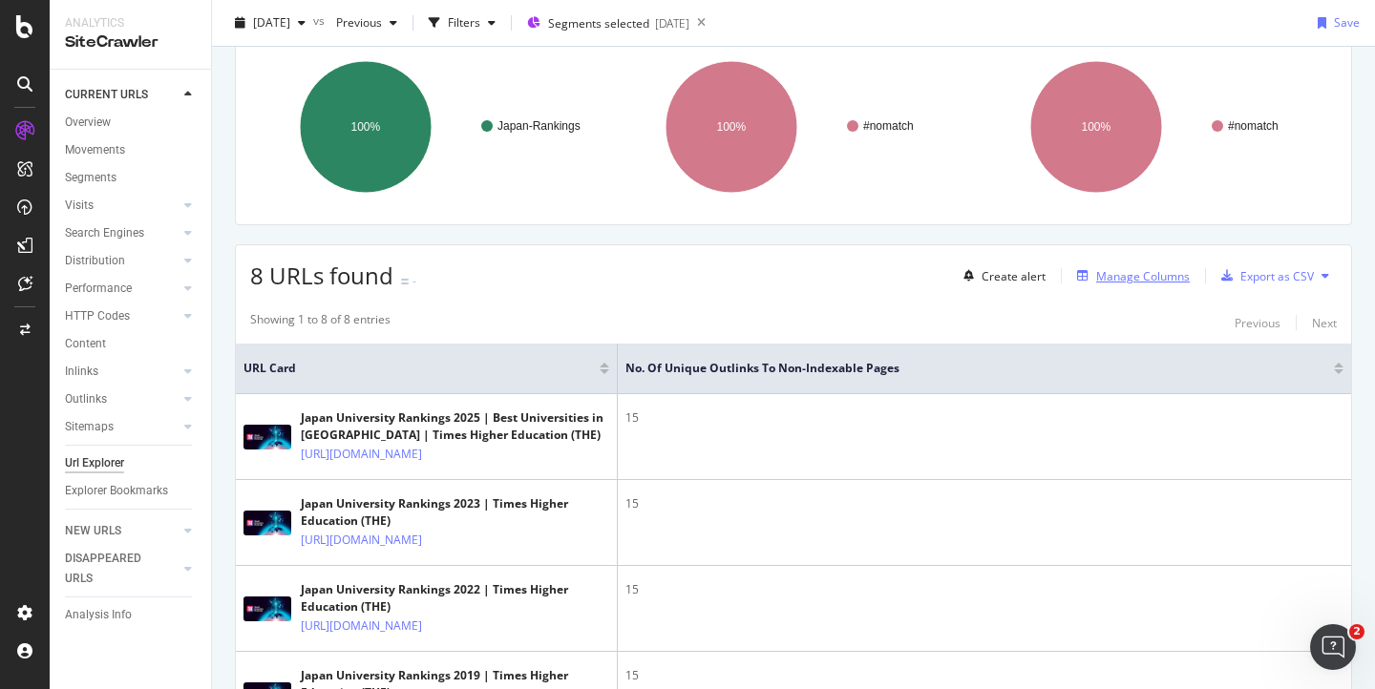
click at [1107, 278] on div "Manage Columns" at bounding box center [1143, 276] width 94 height 16
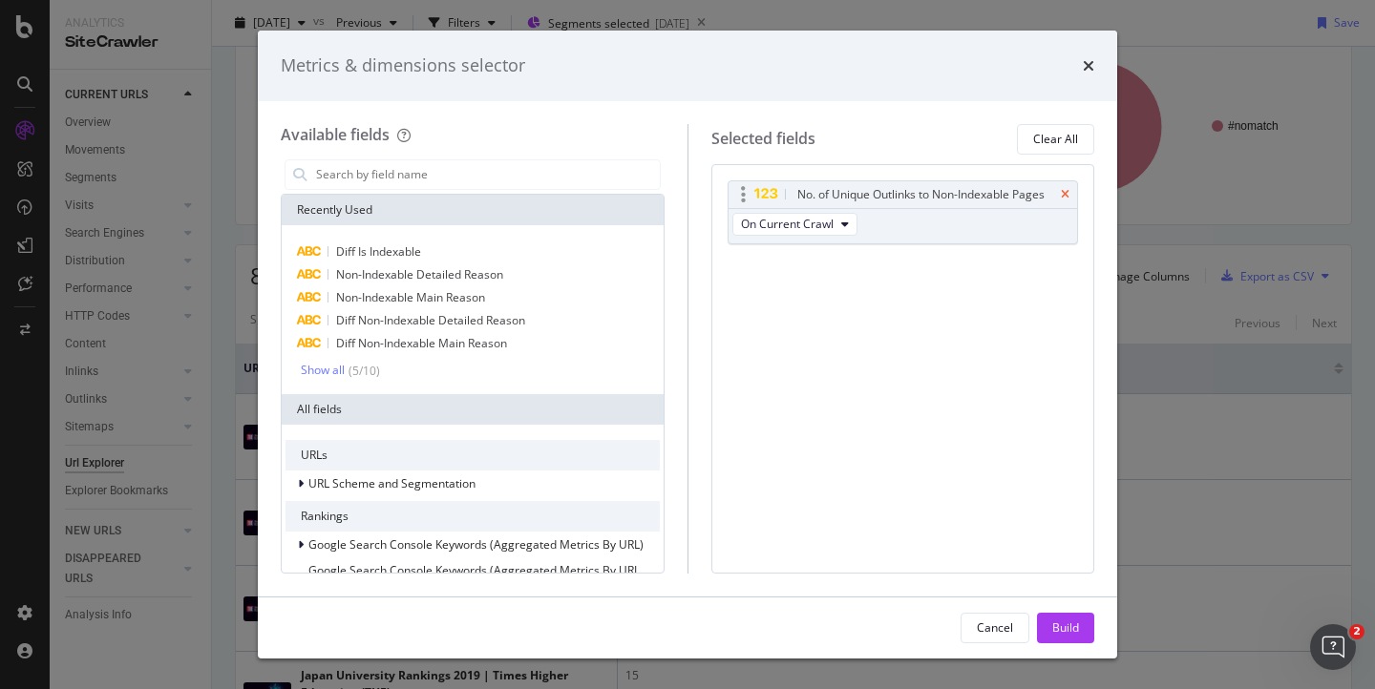
click at [1067, 193] on icon "times" at bounding box center [1064, 194] width 9 height 11
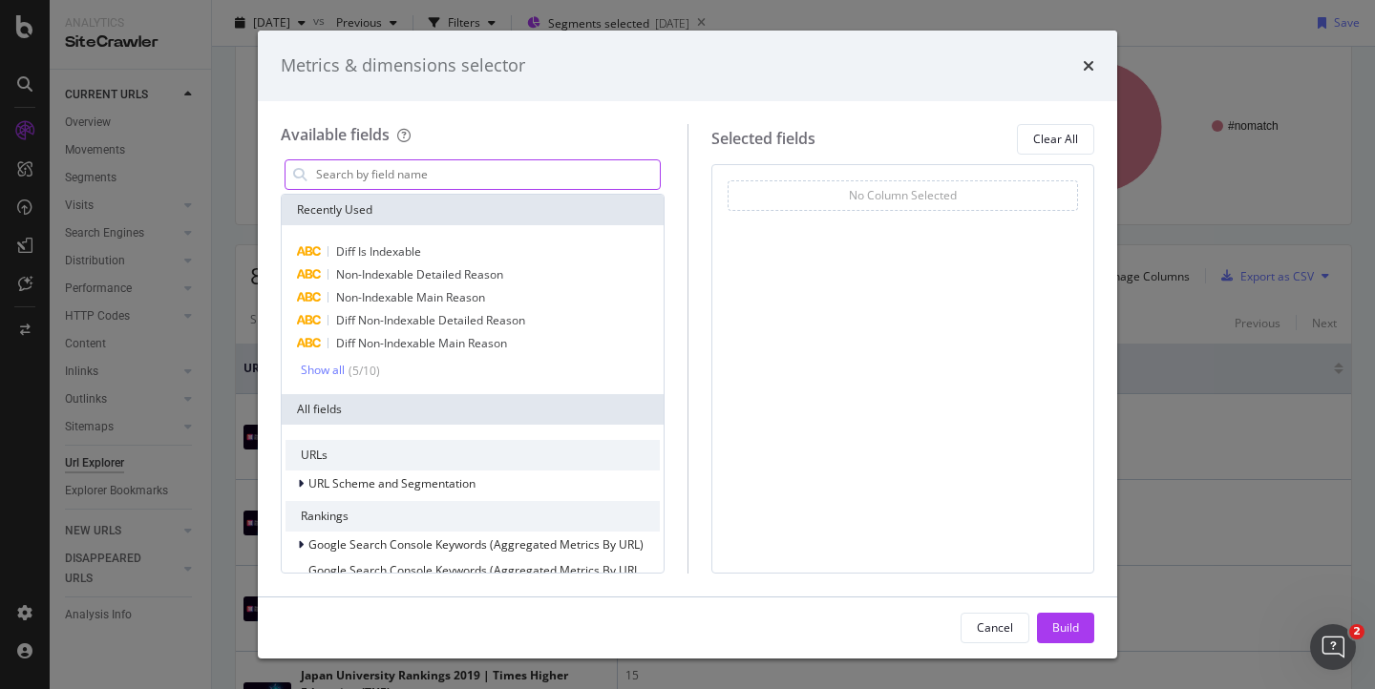
click at [394, 180] on input "modal" at bounding box center [487, 174] width 346 height 29
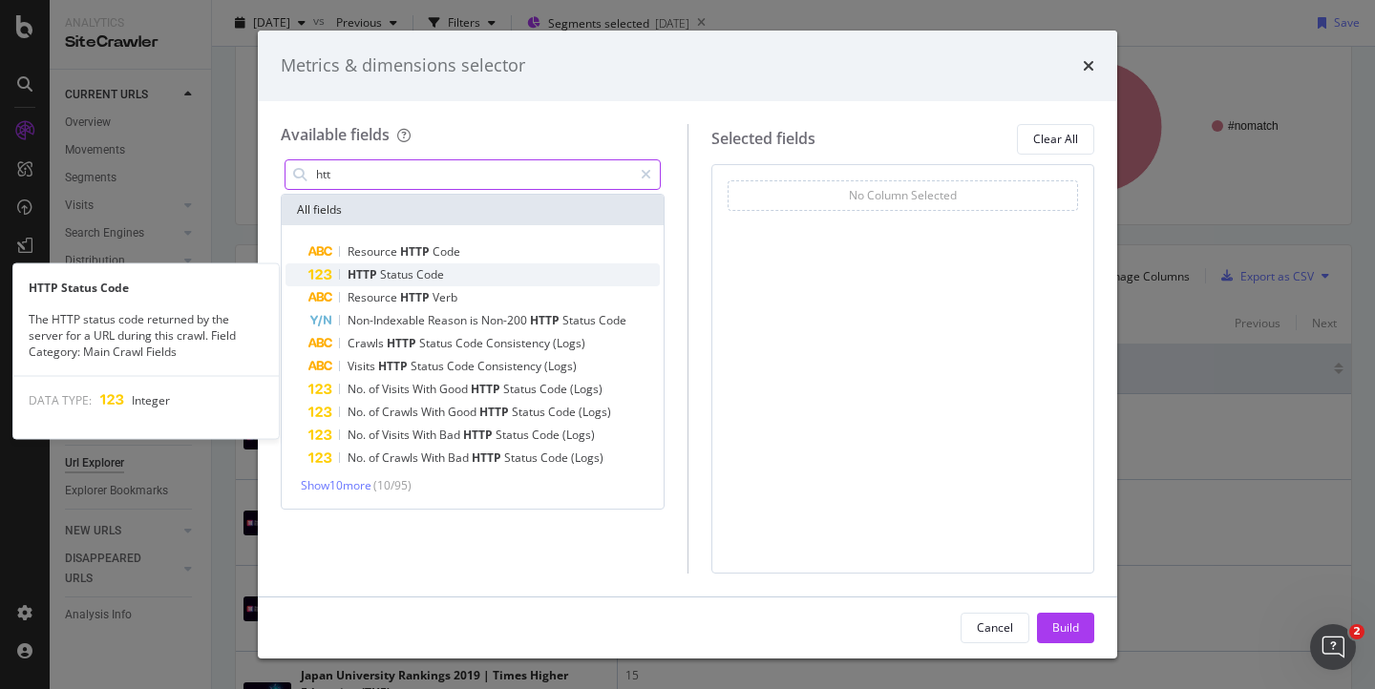
type input "htt"
click at [376, 272] on span "HTTP" at bounding box center [363, 274] width 32 height 16
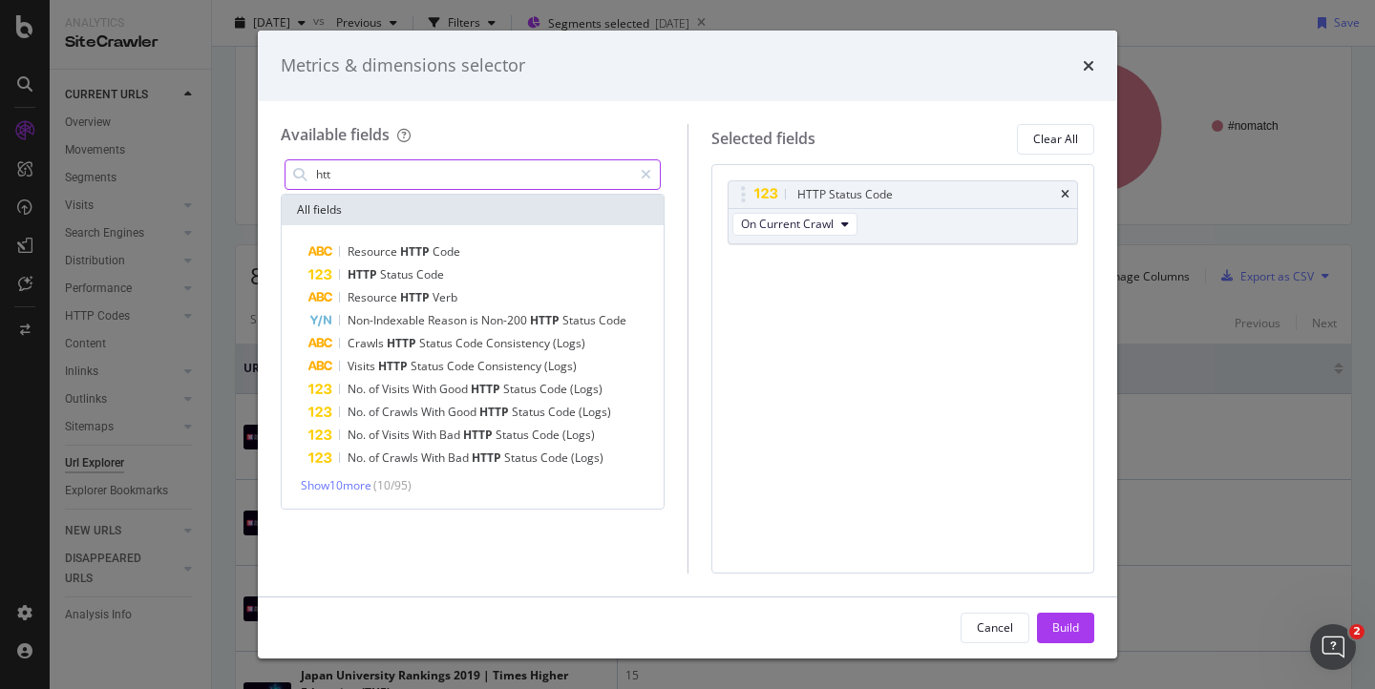
click at [350, 176] on input "htt" at bounding box center [473, 174] width 318 height 29
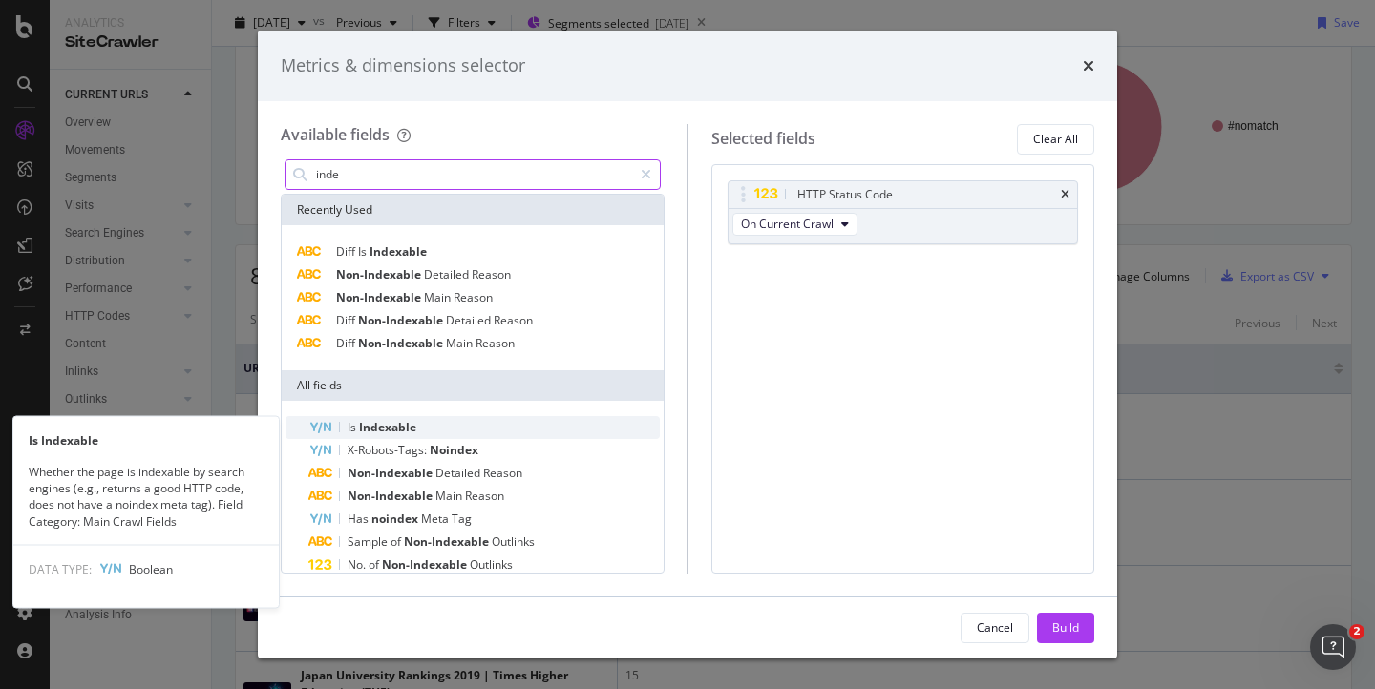
type input "inde"
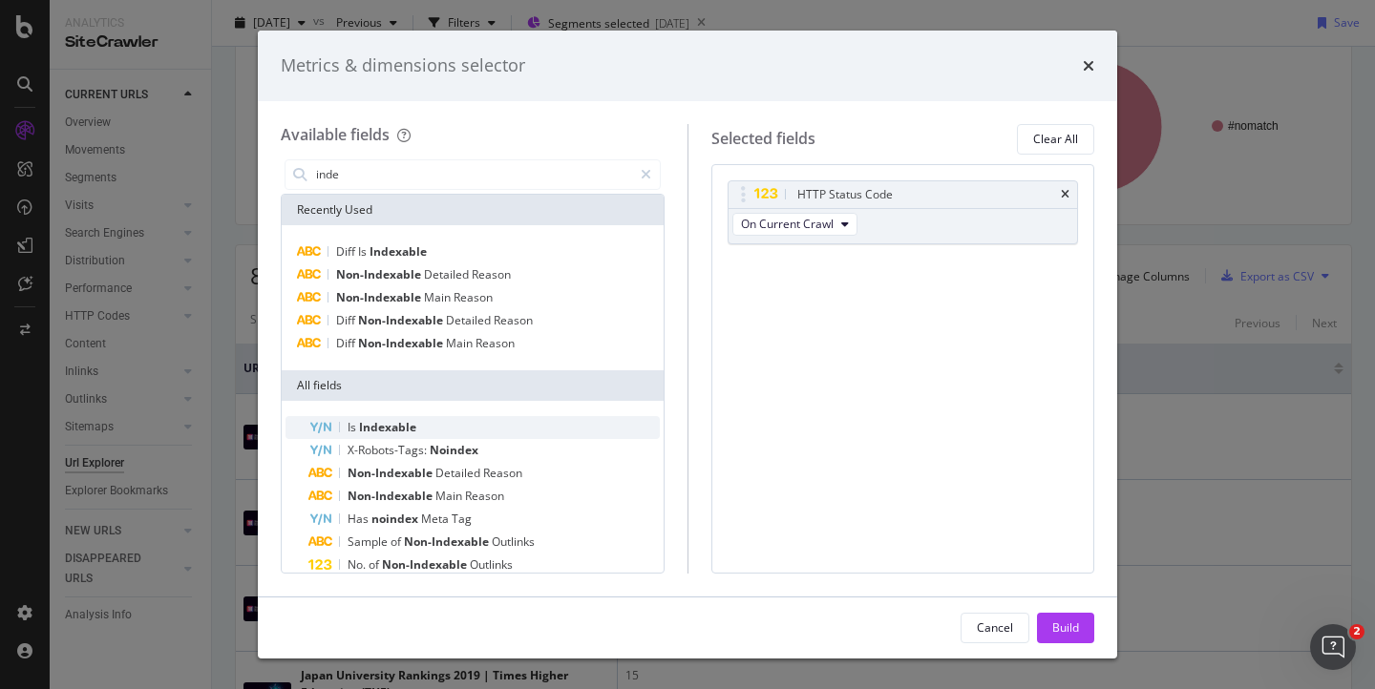
click at [376, 428] on span "Indexable" at bounding box center [387, 427] width 57 height 16
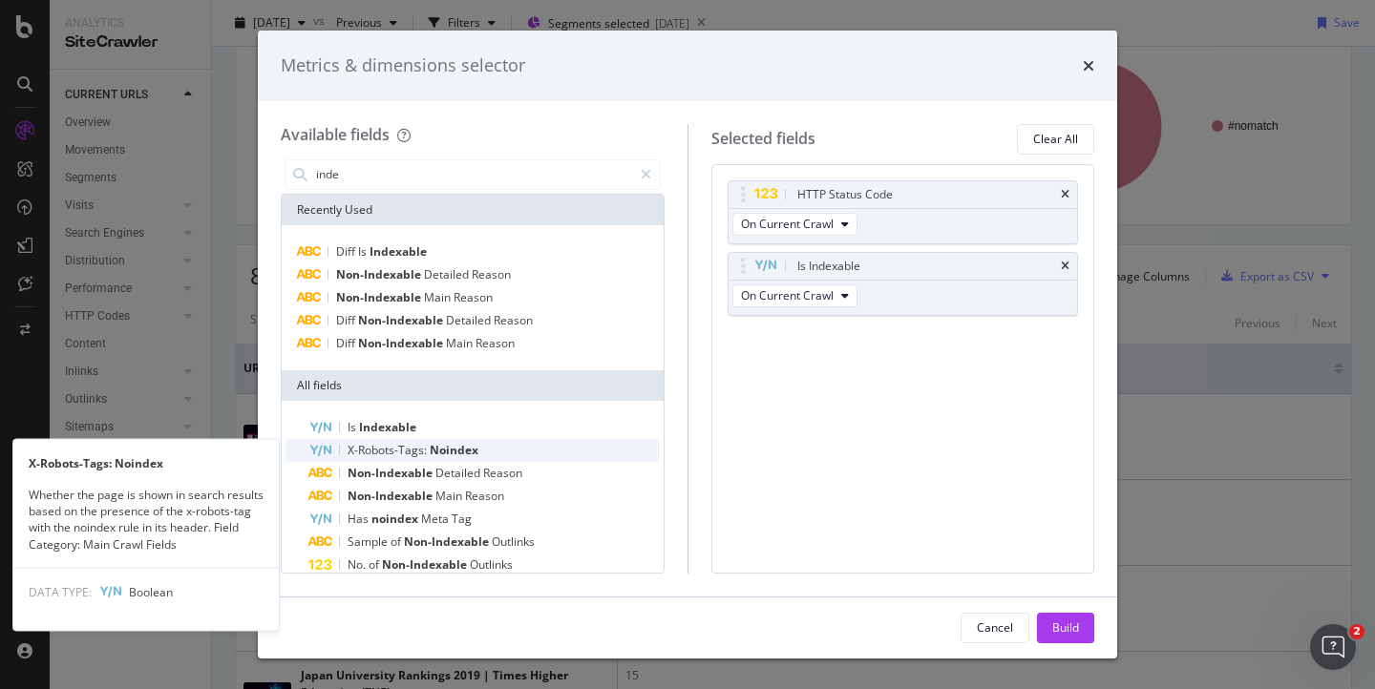
click at [379, 448] on span "X-Robots-Tags:" at bounding box center [388, 450] width 82 height 16
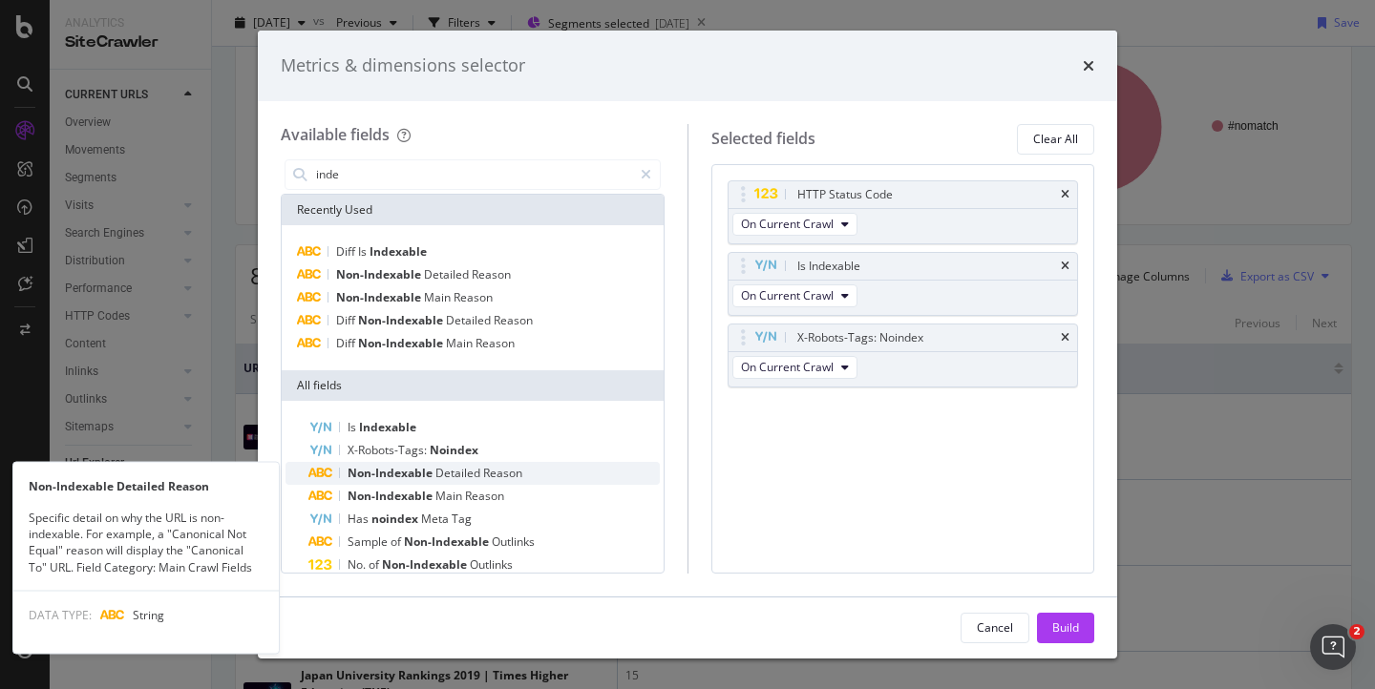
click at [378, 470] on span "Non-Indexable" at bounding box center [391, 473] width 88 height 16
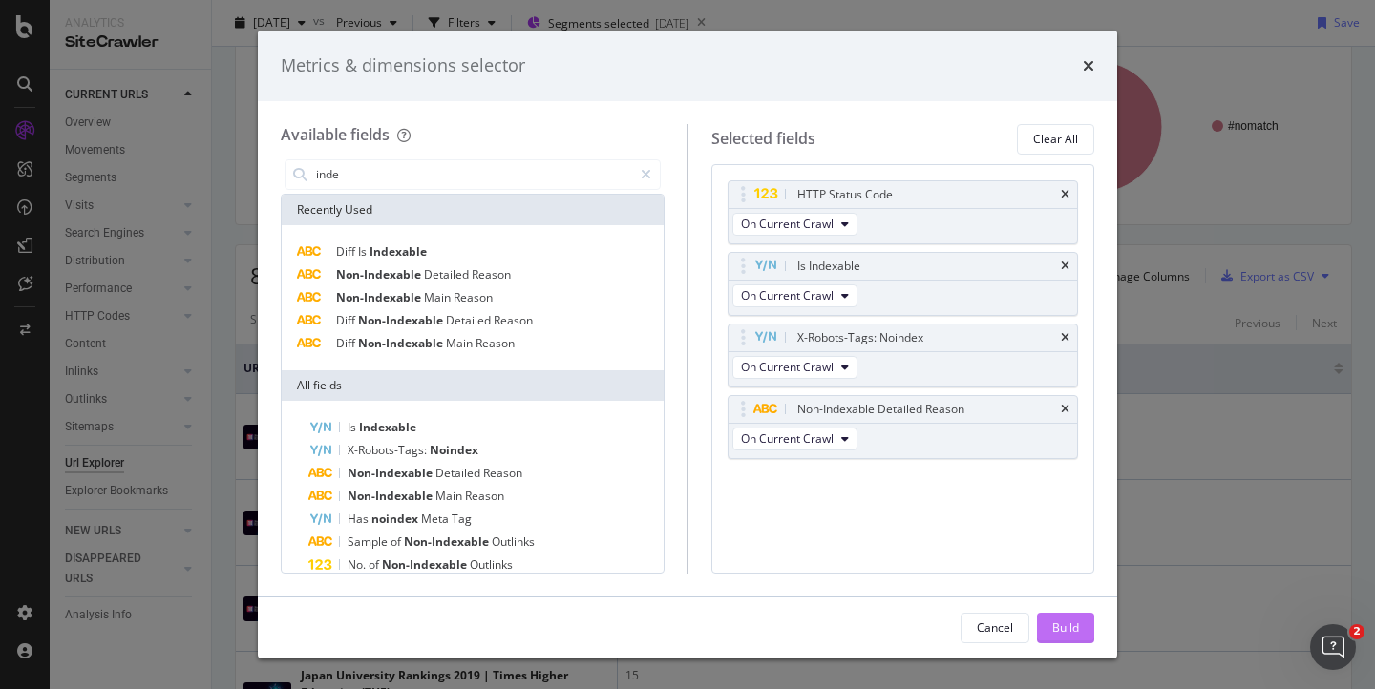
click at [1052, 635] on div "Build" at bounding box center [1065, 627] width 27 height 16
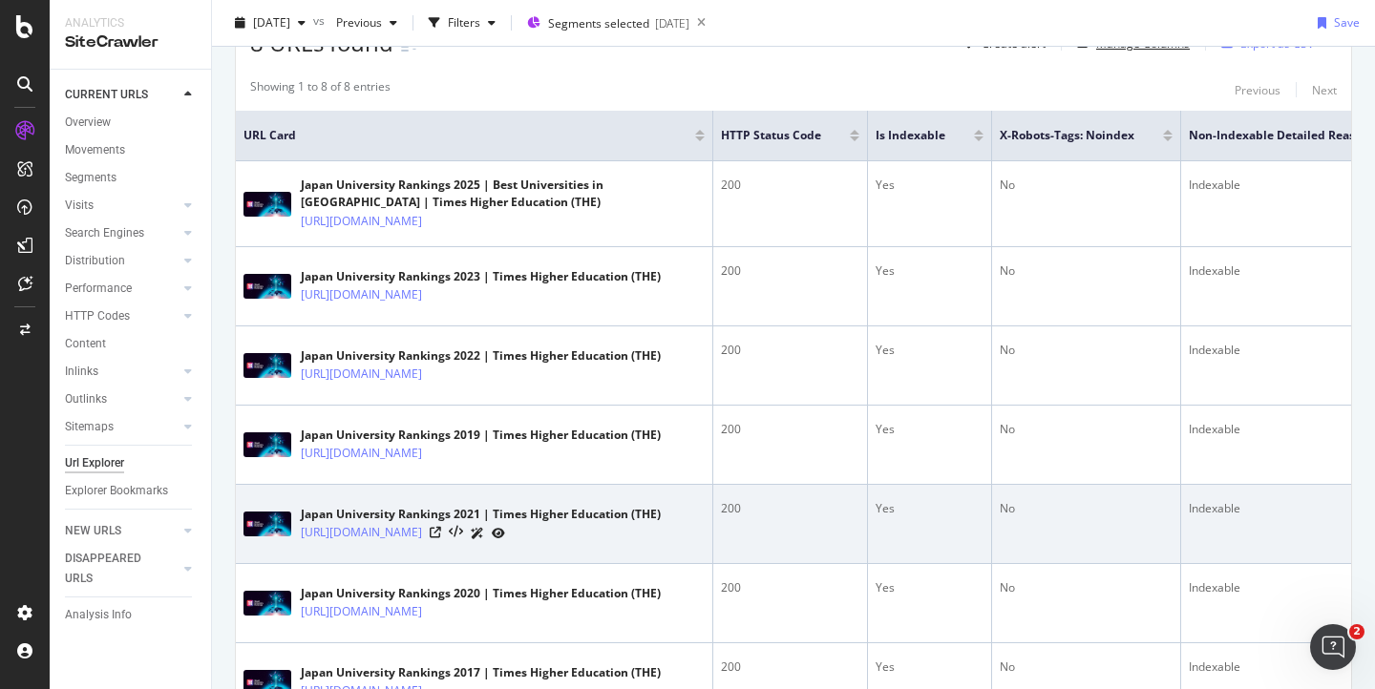
scroll to position [0, 1]
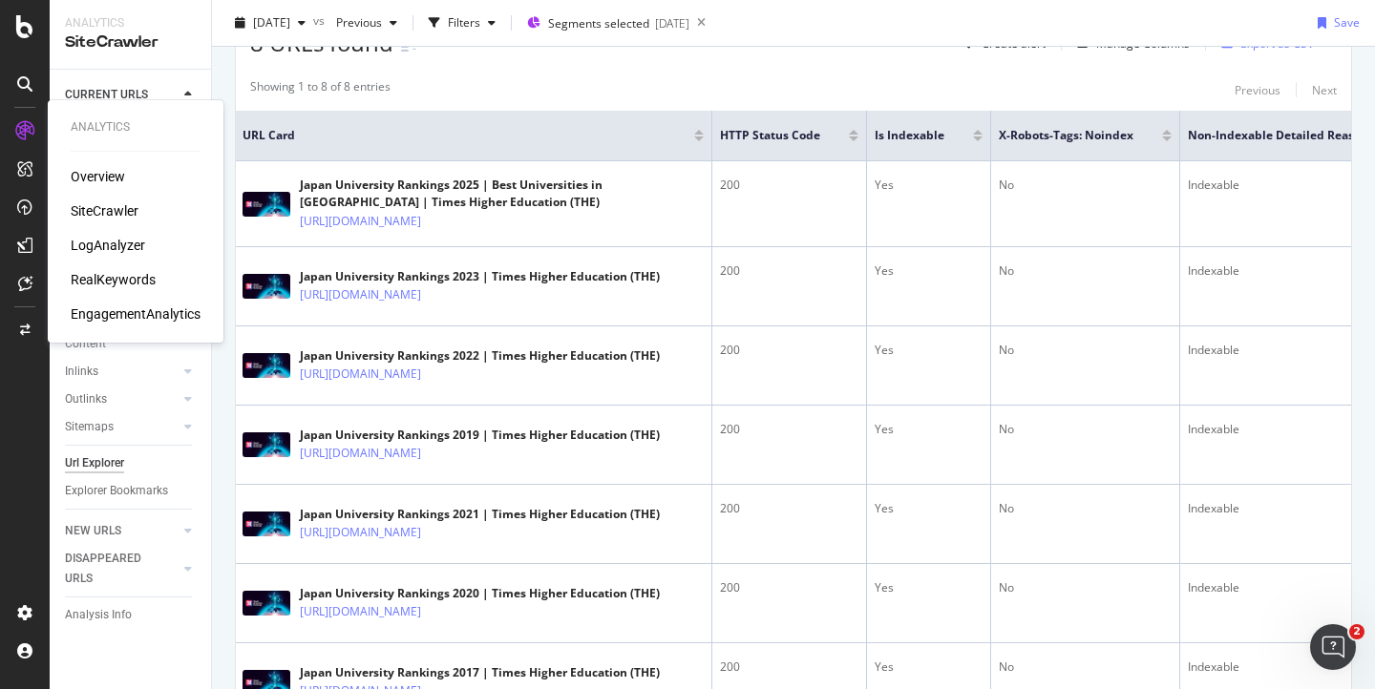
click at [106, 244] on div "LogAnalyzer" at bounding box center [108, 245] width 74 height 19
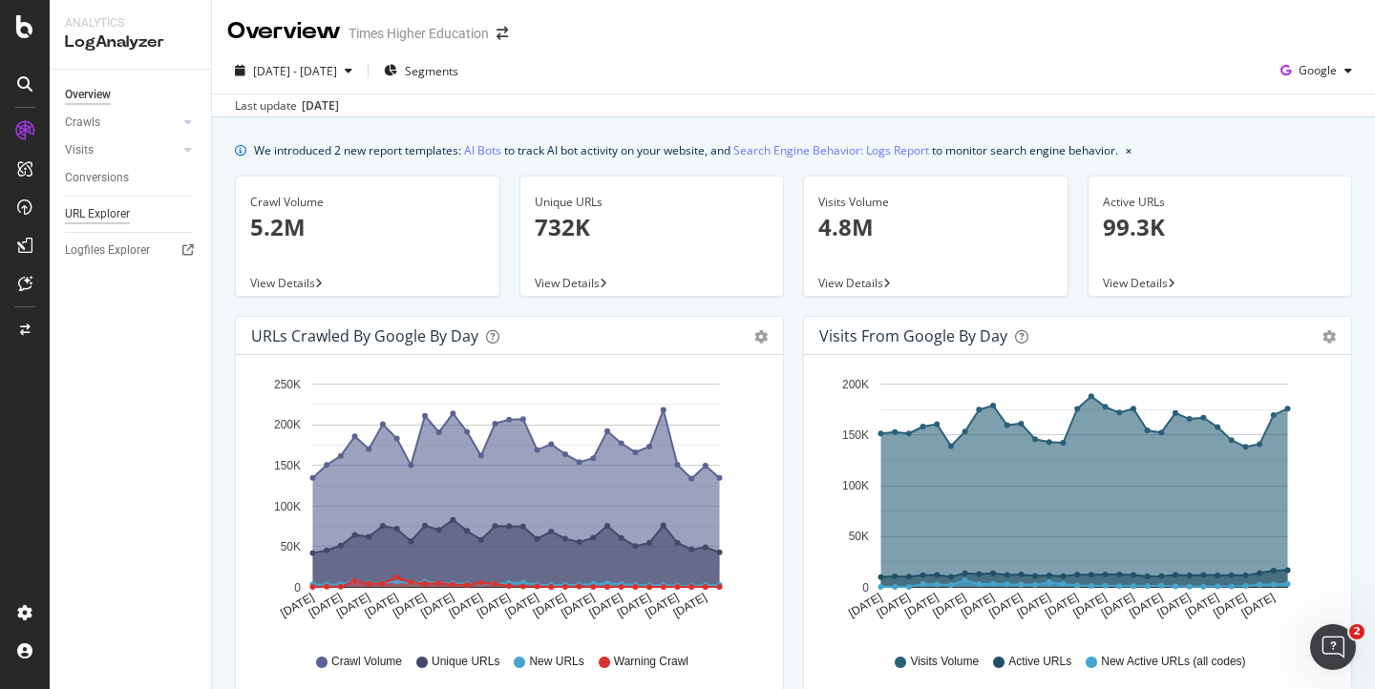
click at [86, 218] on div "URL Explorer" at bounding box center [97, 214] width 65 height 20
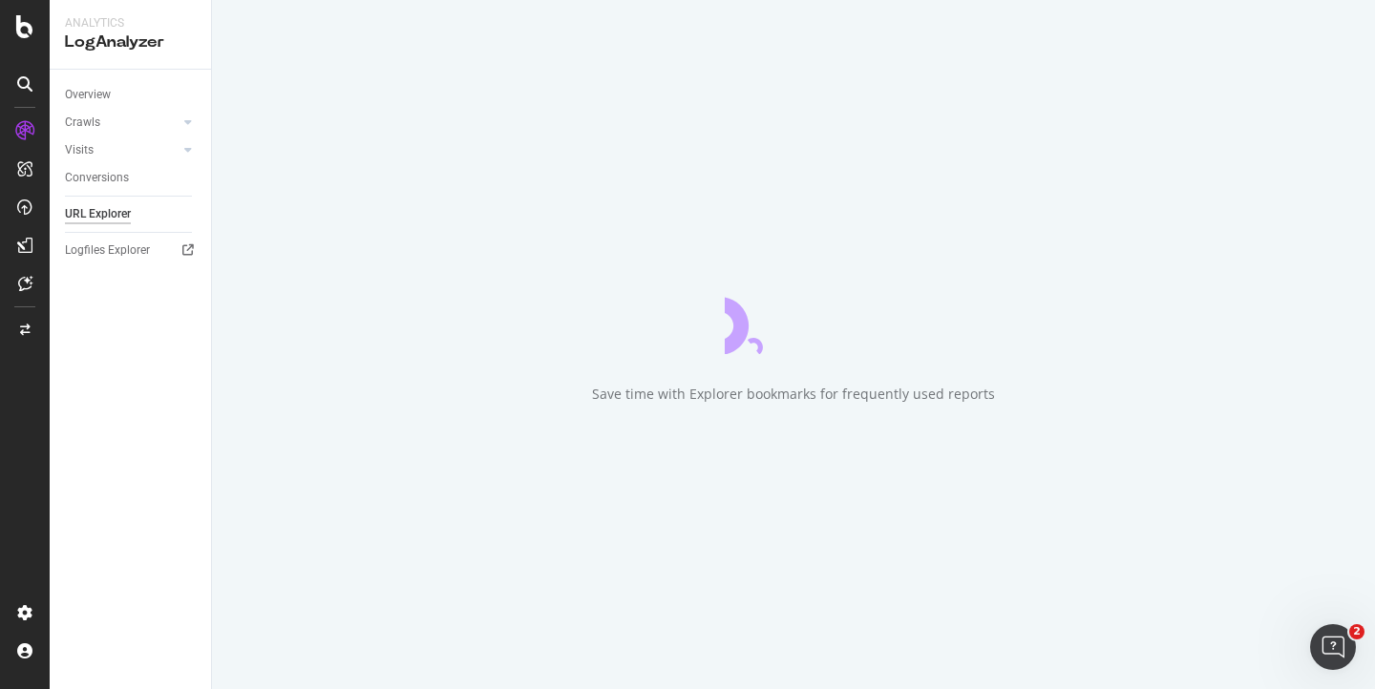
click at [86, 218] on div "URL Explorer" at bounding box center [98, 214] width 66 height 20
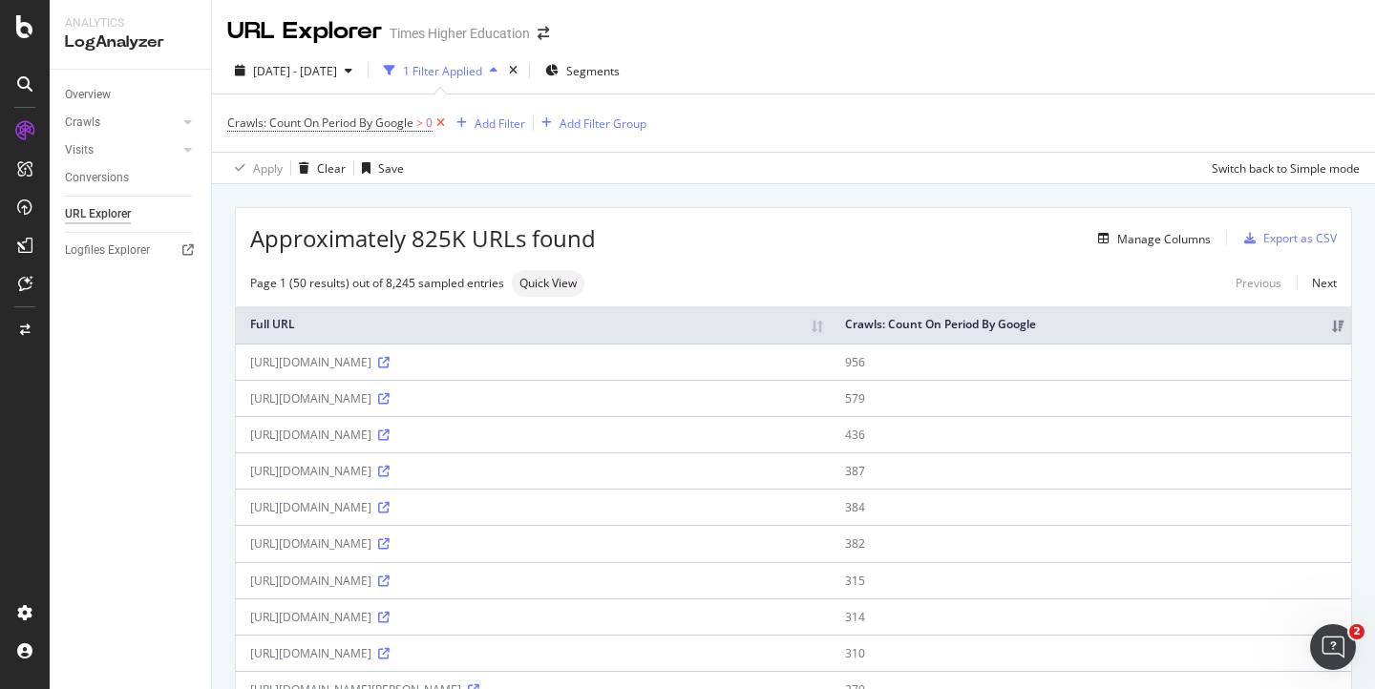
click at [439, 125] on icon at bounding box center [440, 123] width 16 height 19
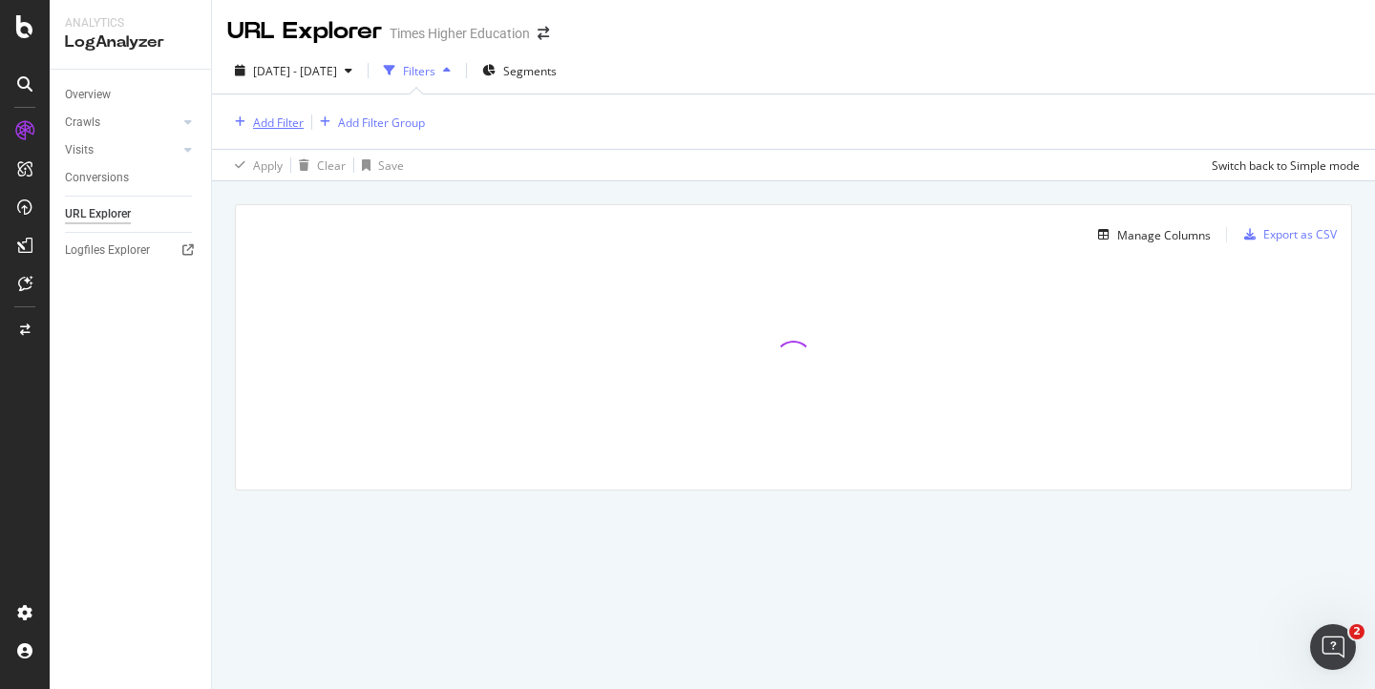
click at [293, 124] on div "Add Filter" at bounding box center [278, 123] width 51 height 16
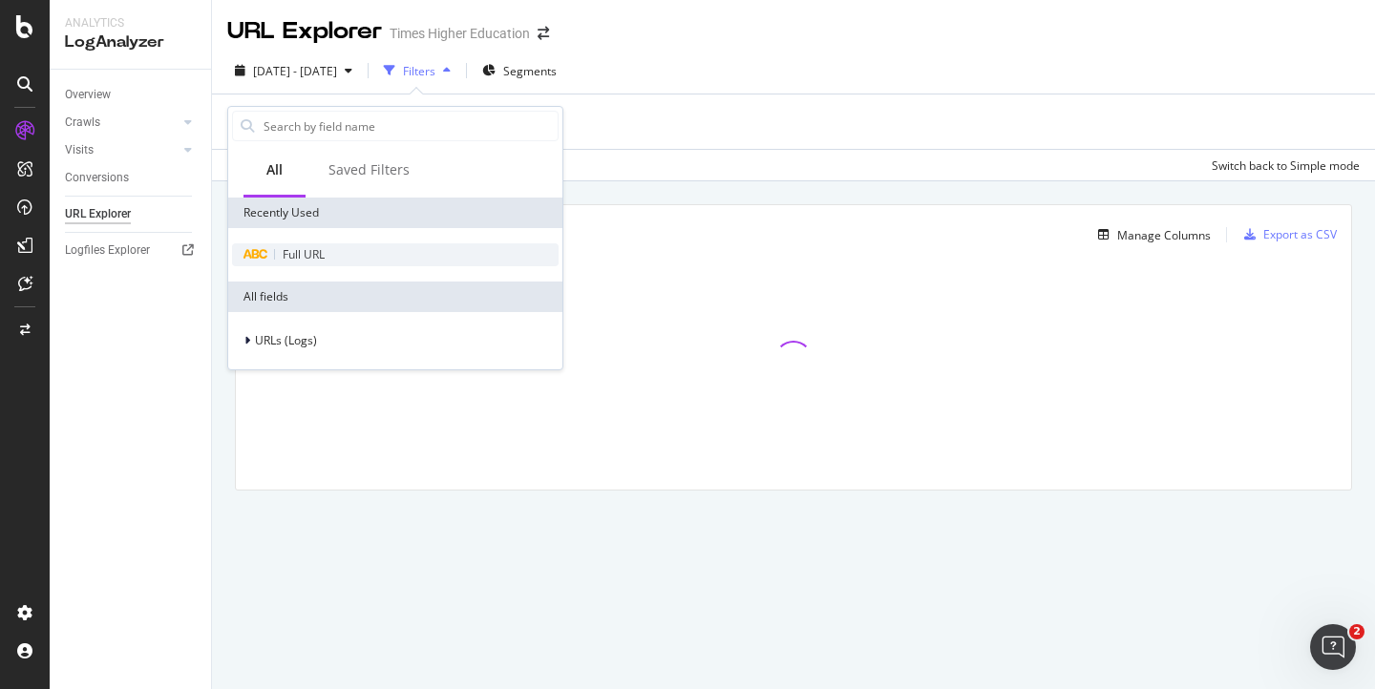
click at [300, 253] on span "Full URL" at bounding box center [304, 254] width 42 height 16
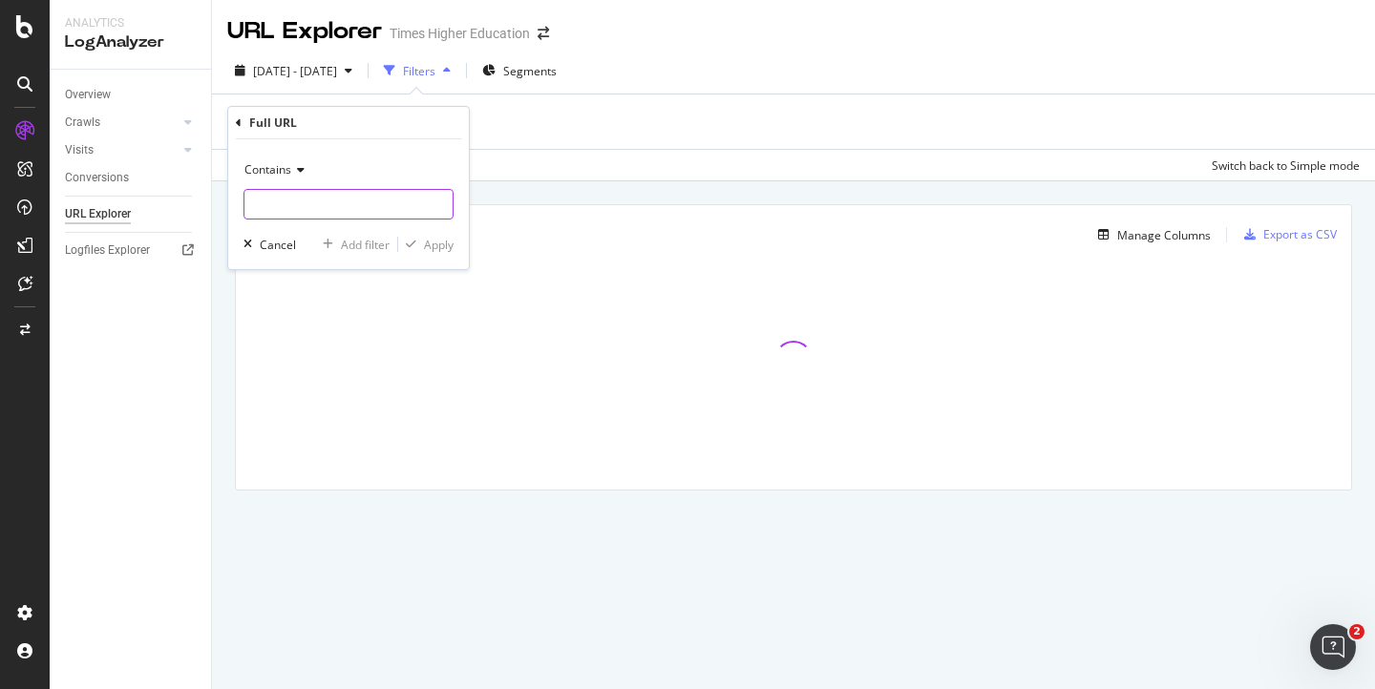
click at [293, 199] on input "text" at bounding box center [348, 204] width 208 height 31
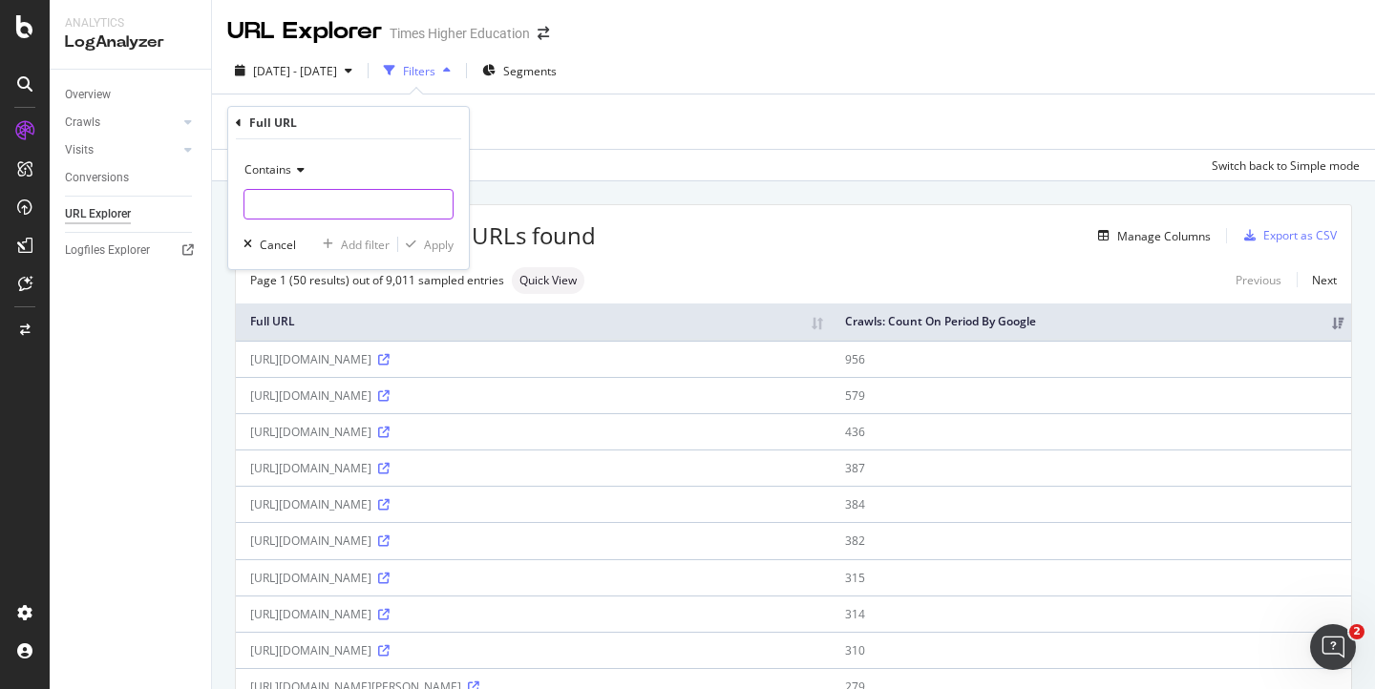
paste input "[URL][DOMAIN_NAME]"
drag, startPoint x: 272, startPoint y: 207, endPoint x: 425, endPoint y: 218, distance: 153.1
click at [425, 218] on div "[URL][DOMAIN_NAME]" at bounding box center [348, 204] width 210 height 31
type input "[URL][DOMAIN_NAME]"
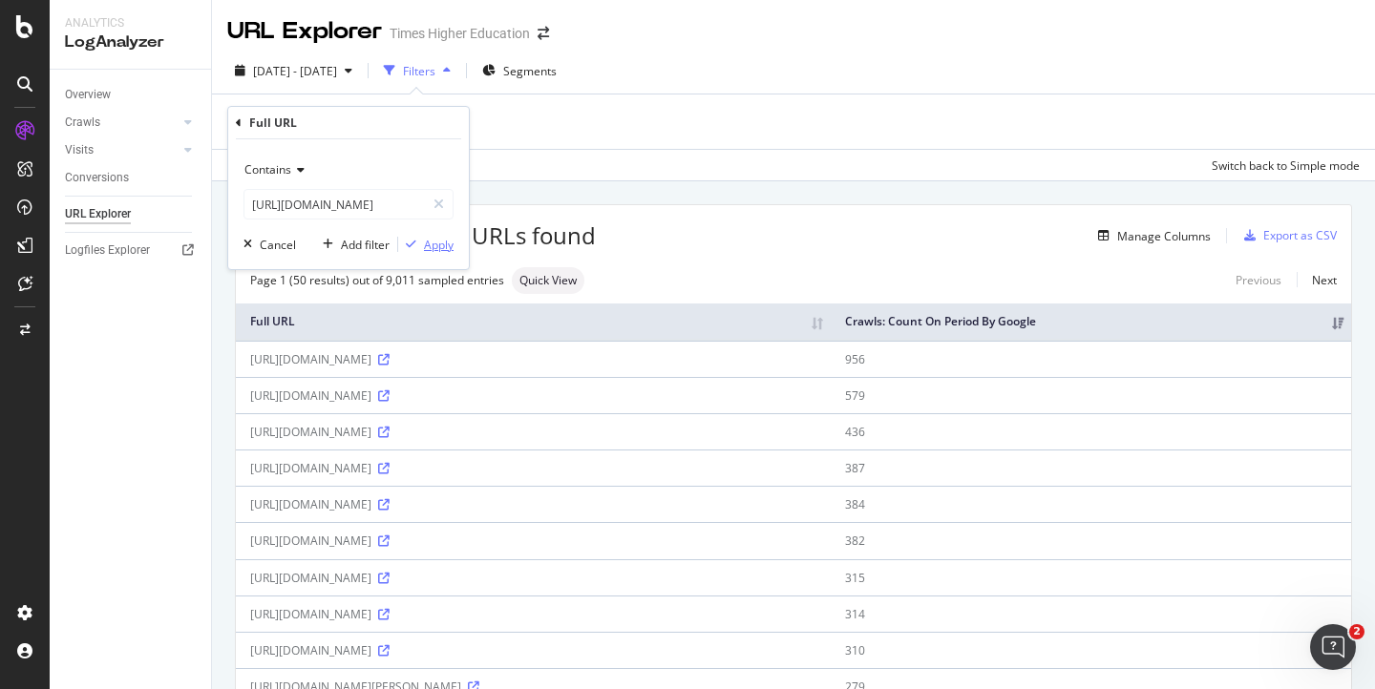
scroll to position [0, 0]
click at [442, 244] on div "Apply" at bounding box center [439, 245] width 30 height 16
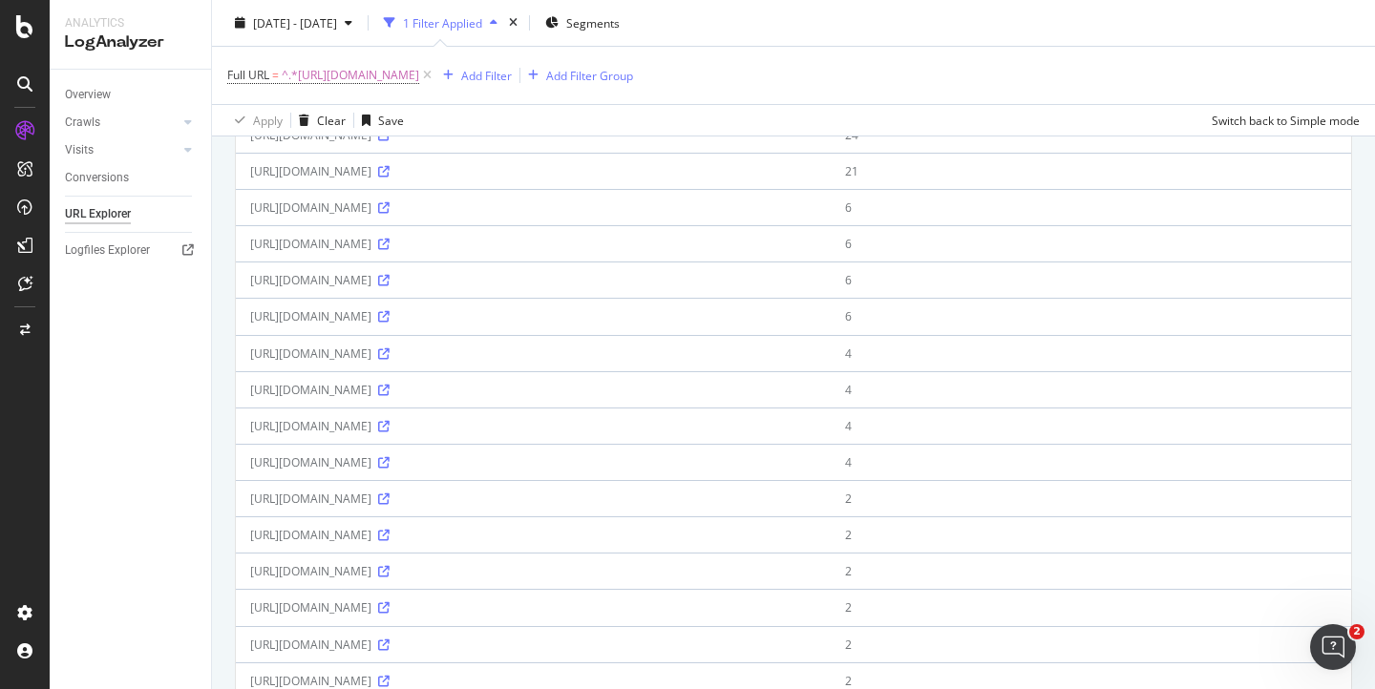
scroll to position [998, 0]
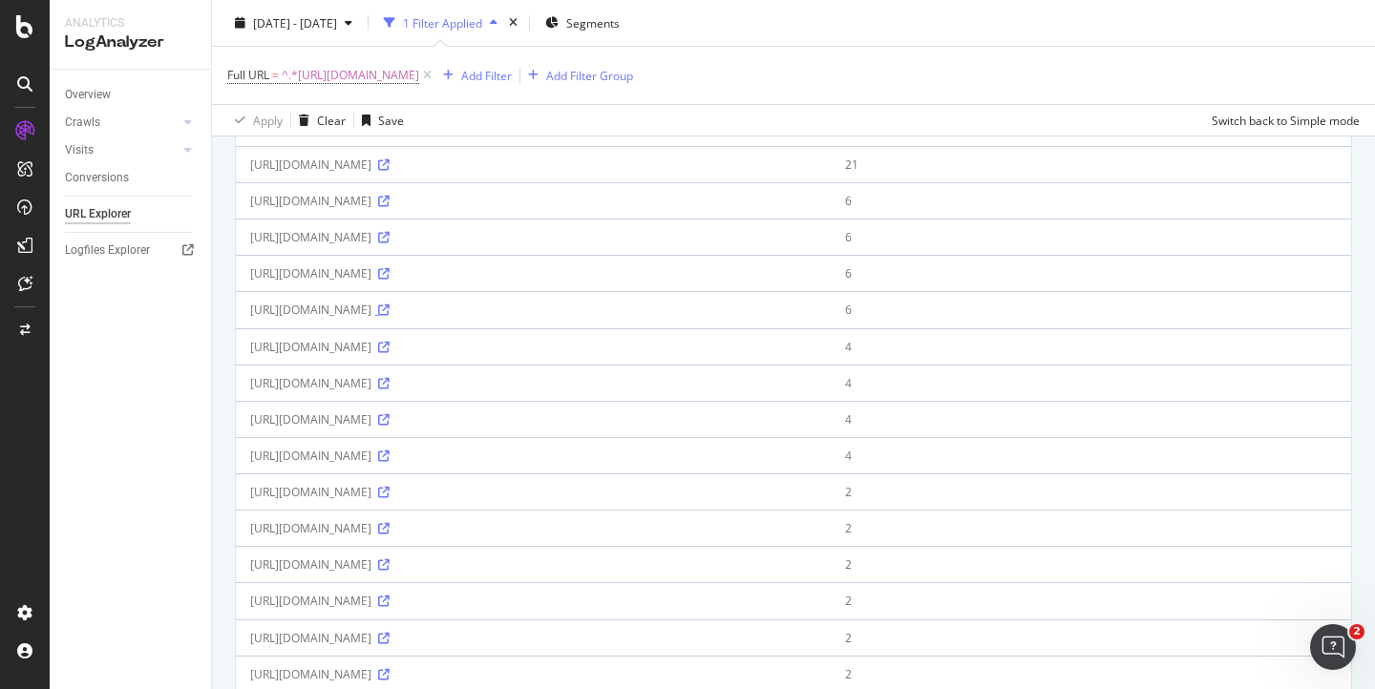
click at [389, 316] on icon at bounding box center [383, 309] width 11 height 11
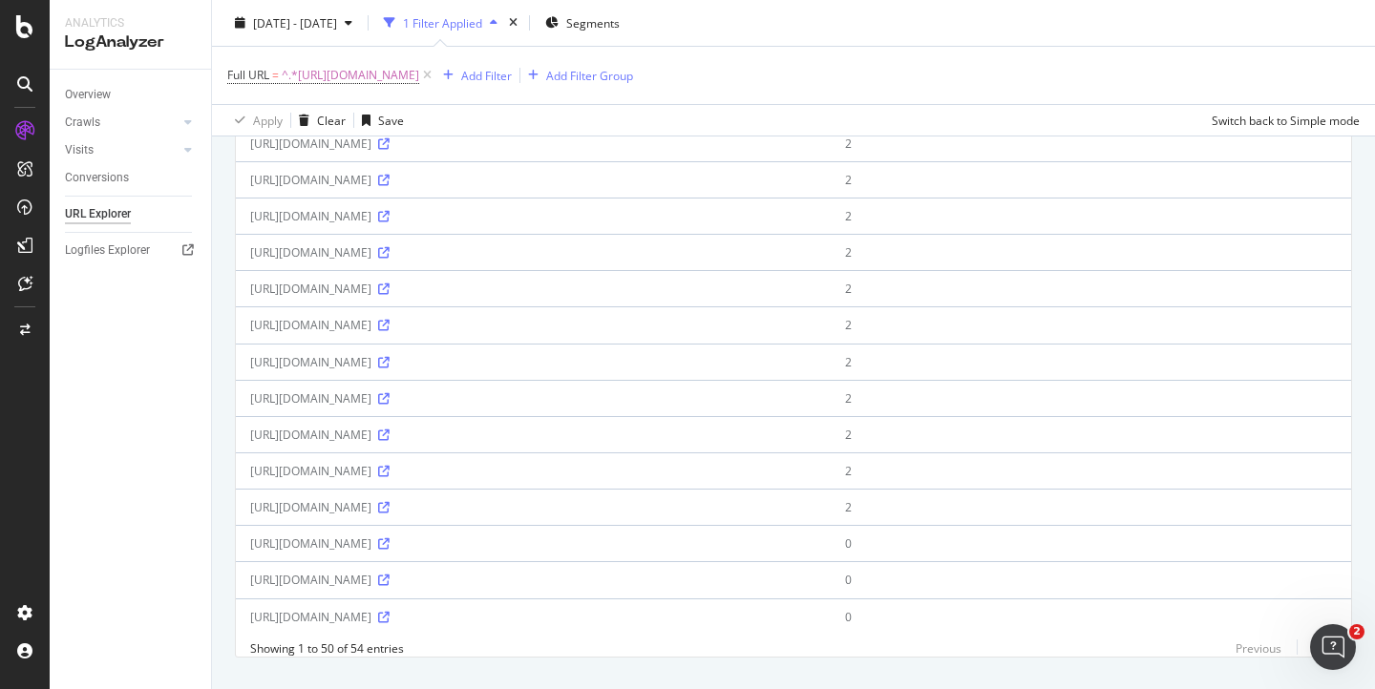
scroll to position [1677, 0]
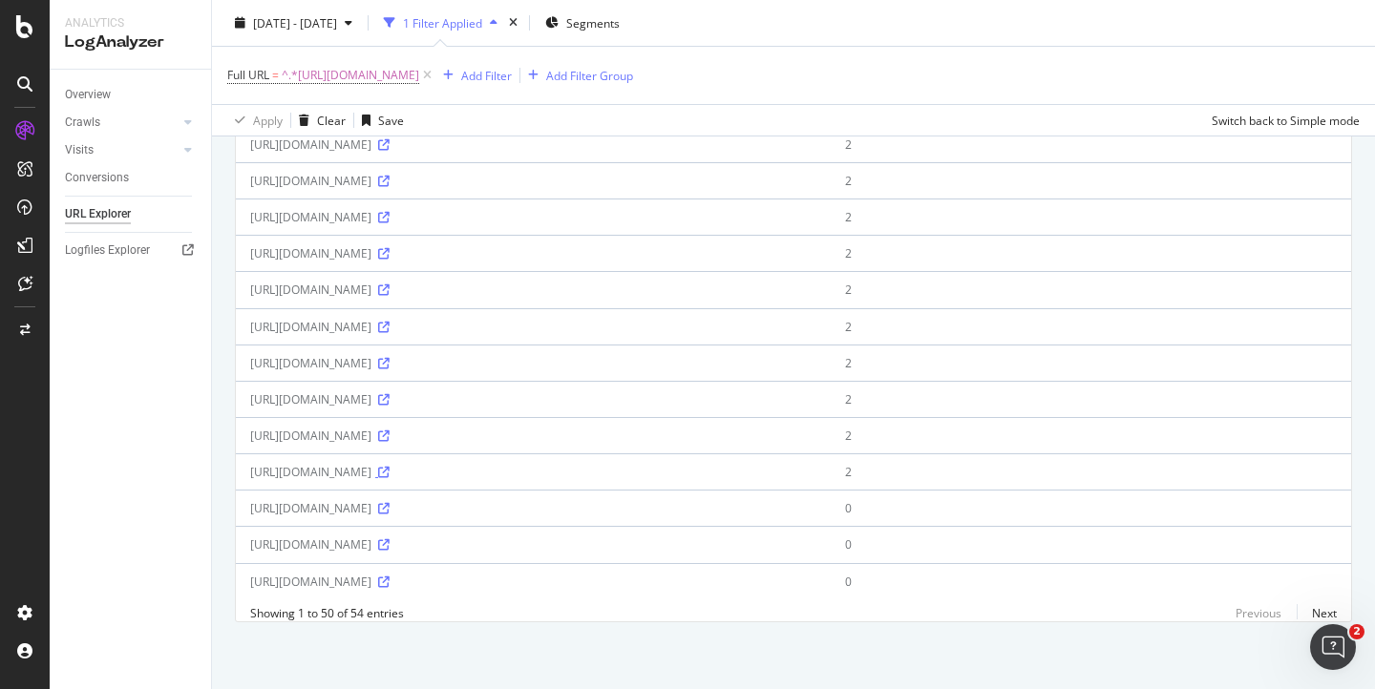
click at [389, 467] on icon at bounding box center [383, 472] width 11 height 11
